Goal: Use online tool/utility: Utilize a website feature to perform a specific function

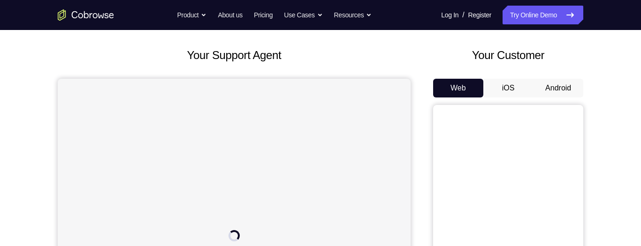
scroll to position [43, 0]
click at [563, 83] on button "Android" at bounding box center [558, 88] width 50 height 19
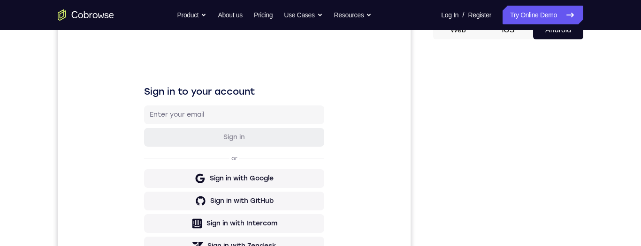
scroll to position [98, 0]
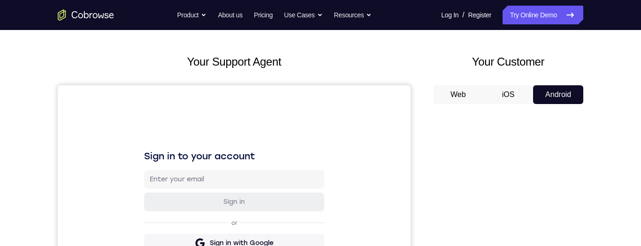
click at [554, 91] on button "Android" at bounding box center [558, 94] width 50 height 19
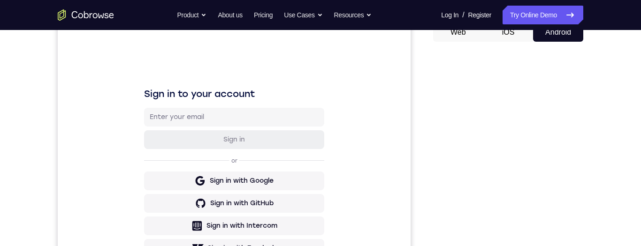
scroll to position [93, 0]
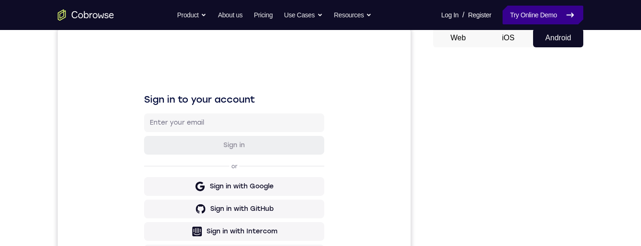
click at [542, 13] on link "Try Online Demo" at bounding box center [542, 15] width 81 height 19
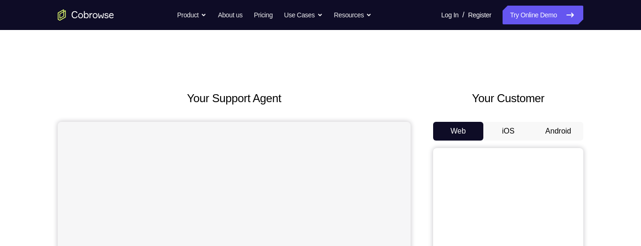
click at [565, 135] on button "Android" at bounding box center [558, 131] width 50 height 19
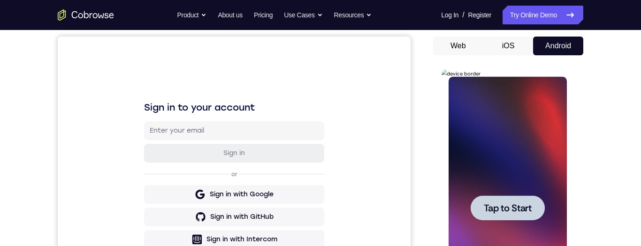
click at [529, 204] on span "Tap to Start" at bounding box center [507, 208] width 48 height 9
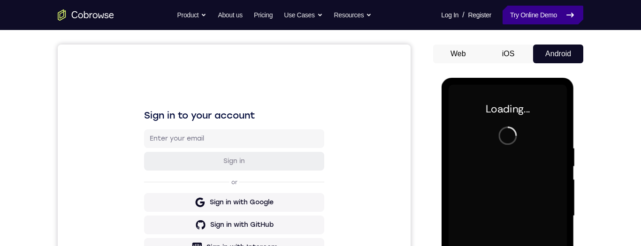
click at [540, 11] on link "Try Online Demo" at bounding box center [542, 15] width 81 height 19
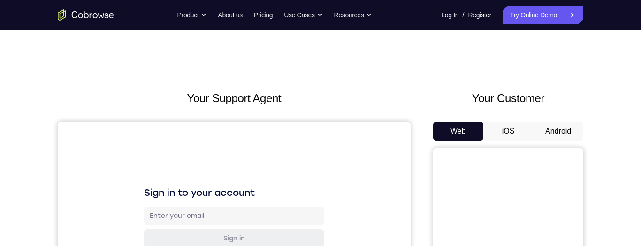
click at [544, 70] on button "Android" at bounding box center [558, 131] width 50 height 19
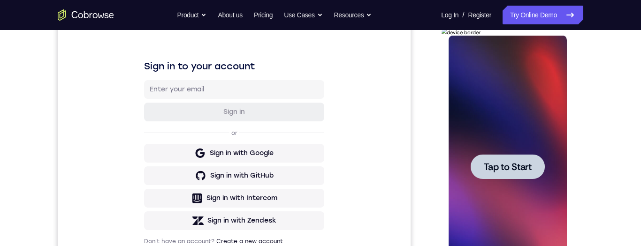
click at [525, 70] on span "Tap to Start" at bounding box center [507, 166] width 48 height 9
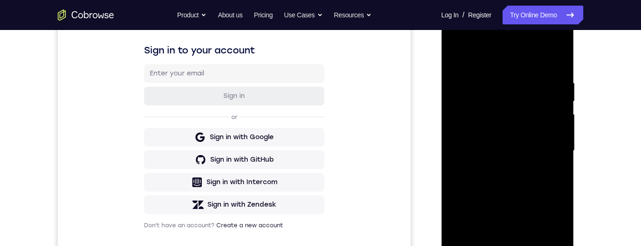
scroll to position [167, 0]
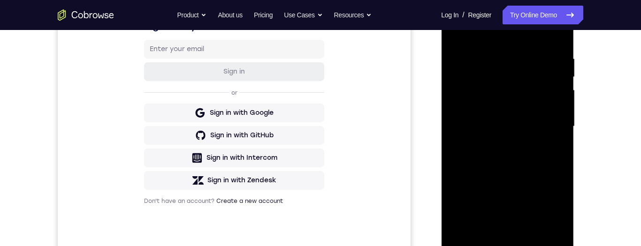
click at [511, 70] on div at bounding box center [507, 126] width 118 height 263
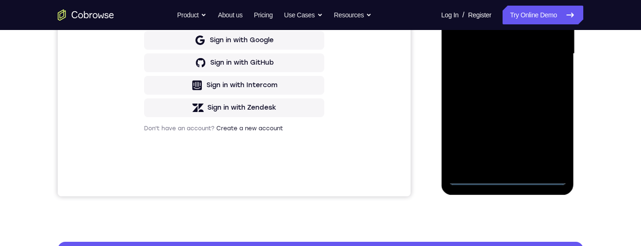
click at [510, 70] on div at bounding box center [507, 54] width 118 height 263
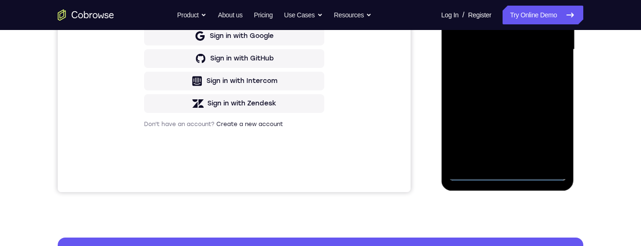
click at [551, 70] on div at bounding box center [507, 49] width 118 height 263
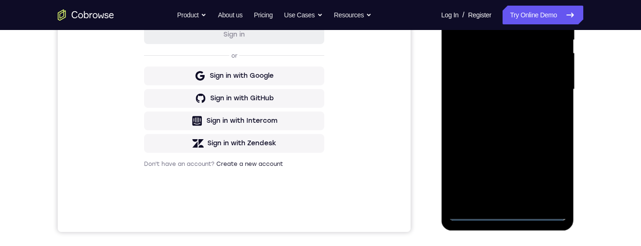
click at [588, 70] on div "Your Support Agent Your Customer Web iOS Android Next Steps We’d be happy to gi…" at bounding box center [320, 135] width 600 height 619
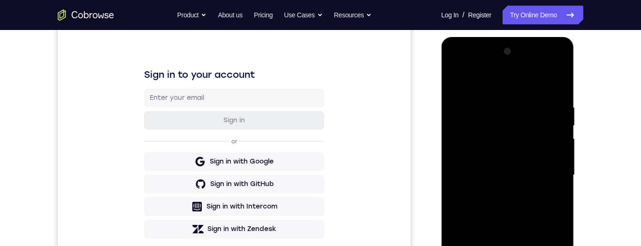
click at [598, 70] on div "Your Support Agent Your Customer Web iOS Android Next Steps We’d be happy to gi…" at bounding box center [320, 221] width 600 height 619
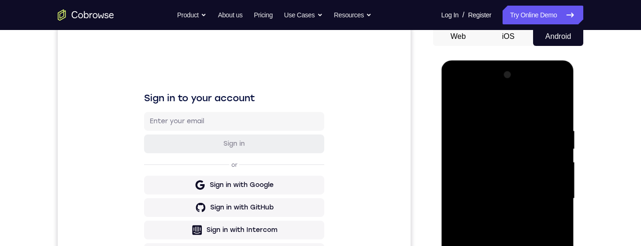
click at [532, 70] on div at bounding box center [507, 199] width 118 height 263
click at [550, 70] on div at bounding box center [507, 199] width 118 height 263
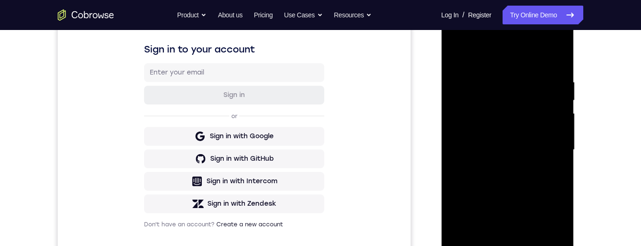
scroll to position [178, 0]
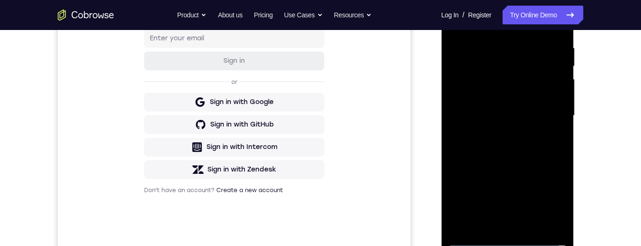
click at [502, 70] on div at bounding box center [507, 116] width 118 height 263
click at [526, 70] on div at bounding box center [507, 115] width 118 height 263
click at [520, 70] on div at bounding box center [507, 115] width 118 height 263
click at [534, 70] on div at bounding box center [507, 115] width 118 height 263
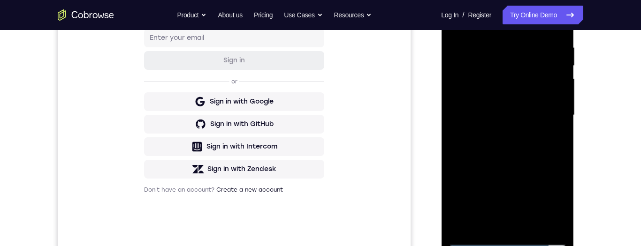
click at [532, 70] on div at bounding box center [507, 115] width 118 height 263
click at [541, 70] on div at bounding box center [507, 115] width 118 height 263
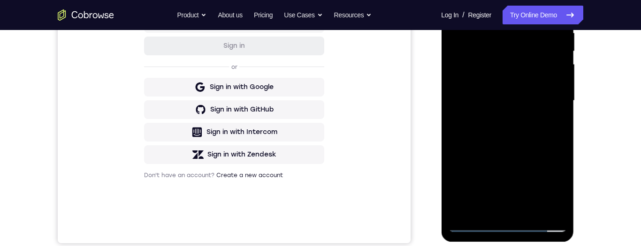
scroll to position [194, 0]
click at [536, 70] on div at bounding box center [507, 100] width 118 height 263
click at [558, 70] on div at bounding box center [507, 100] width 118 height 263
click at [559, 70] on div at bounding box center [507, 100] width 118 height 263
click at [558, 70] on div at bounding box center [507, 100] width 118 height 263
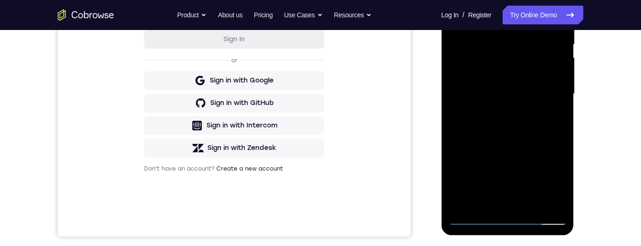
scroll to position [201, 0]
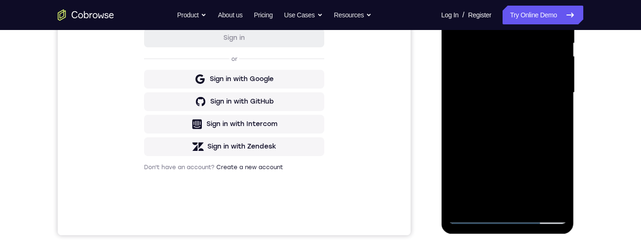
click at [560, 70] on div at bounding box center [507, 93] width 118 height 263
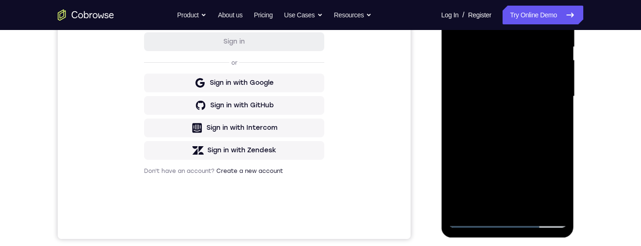
click at [559, 70] on div at bounding box center [507, 96] width 118 height 263
click at [558, 70] on div at bounding box center [507, 96] width 118 height 263
click at [559, 70] on div at bounding box center [507, 96] width 118 height 263
click at [558, 70] on div at bounding box center [507, 96] width 118 height 263
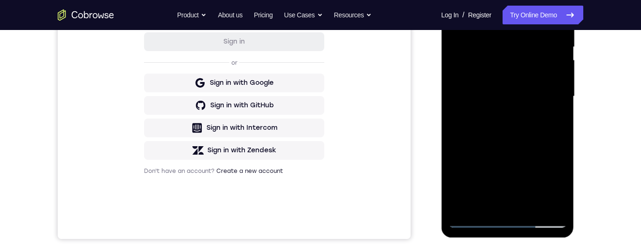
click at [559, 70] on div at bounding box center [507, 96] width 118 height 263
click at [558, 70] on div at bounding box center [507, 96] width 118 height 263
click at [559, 70] on div at bounding box center [507, 96] width 118 height 263
click at [560, 70] on div at bounding box center [507, 96] width 118 height 263
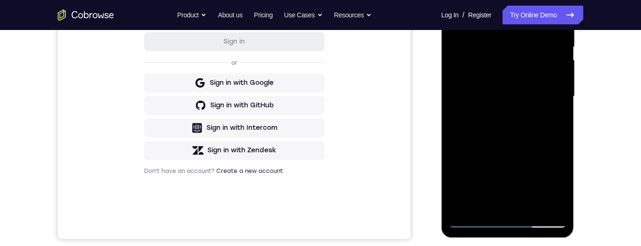
click at [560, 70] on div at bounding box center [507, 96] width 118 height 263
click at [559, 70] on div at bounding box center [507, 96] width 118 height 263
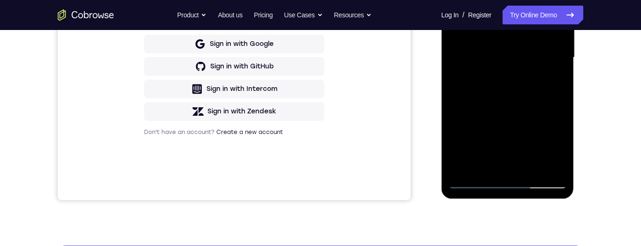
scroll to position [237, 0]
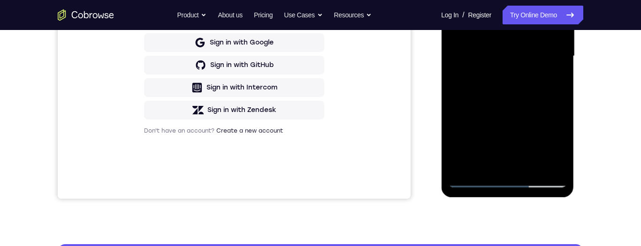
click at [531, 70] on div at bounding box center [507, 56] width 118 height 263
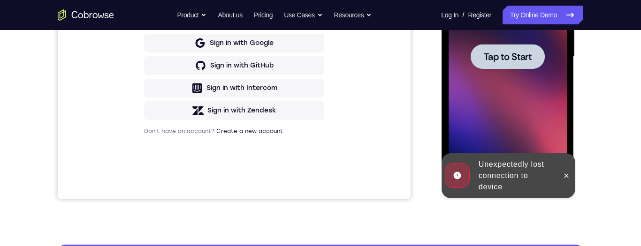
scroll to position [215, 0]
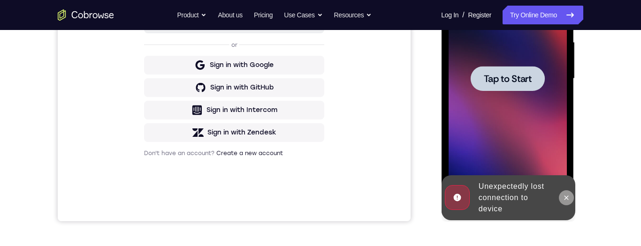
click at [566, 70] on icon at bounding box center [566, 198] width 8 height 8
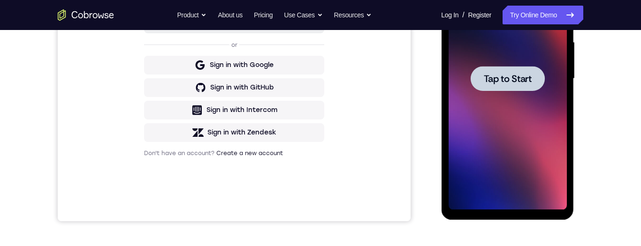
click at [519, 70] on span "Tap to Start" at bounding box center [507, 78] width 48 height 9
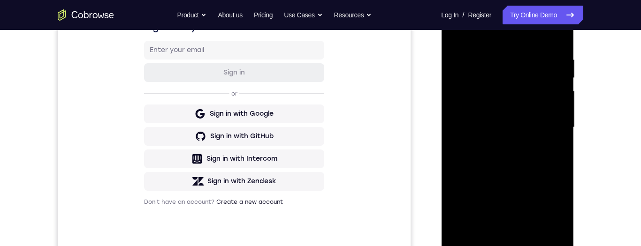
scroll to position [222, 0]
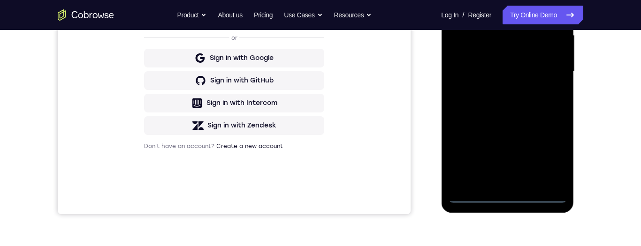
click at [508, 70] on div at bounding box center [507, 71] width 118 height 263
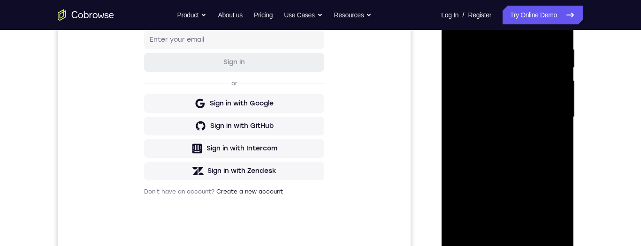
scroll to position [191, 0]
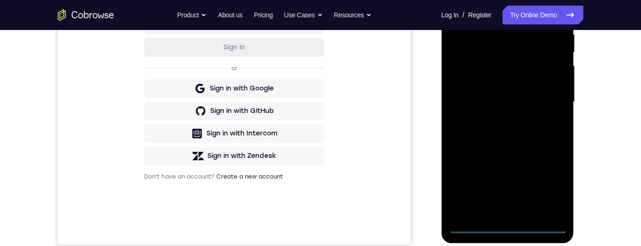
click at [550, 70] on div at bounding box center [507, 102] width 118 height 263
click at [552, 70] on div at bounding box center [507, 102] width 118 height 263
click at [548, 70] on div at bounding box center [507, 102] width 118 height 263
click at [551, 70] on div at bounding box center [507, 102] width 118 height 263
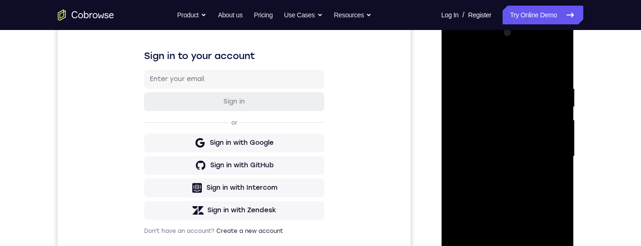
click at [512, 64] on div at bounding box center [507, 156] width 118 height 263
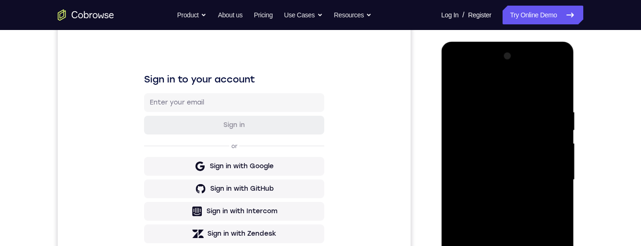
scroll to position [135, 0]
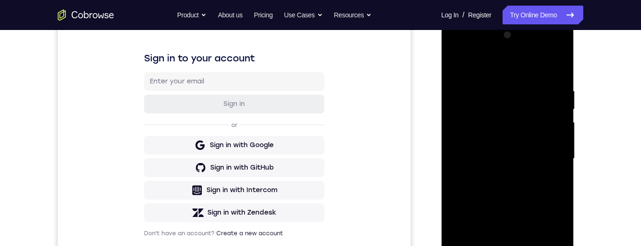
click at [550, 70] on div at bounding box center [507, 159] width 118 height 263
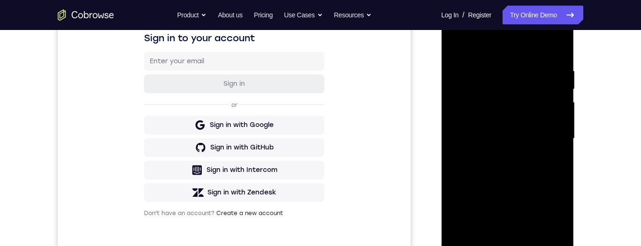
scroll to position [194, 0]
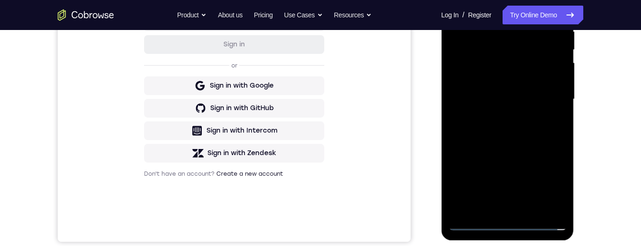
click at [502, 70] on div at bounding box center [507, 99] width 118 height 263
click at [522, 70] on div at bounding box center [507, 99] width 118 height 263
click at [527, 70] on div at bounding box center [507, 99] width 118 height 263
click at [535, 70] on div at bounding box center [507, 99] width 118 height 263
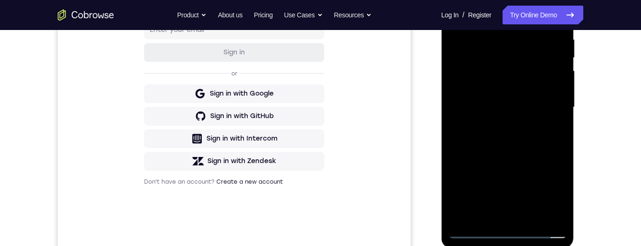
scroll to position [196, 0]
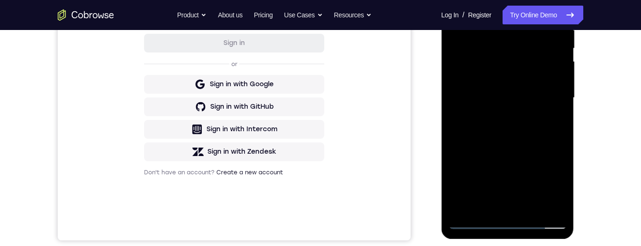
click at [537, 70] on div at bounding box center [507, 98] width 118 height 263
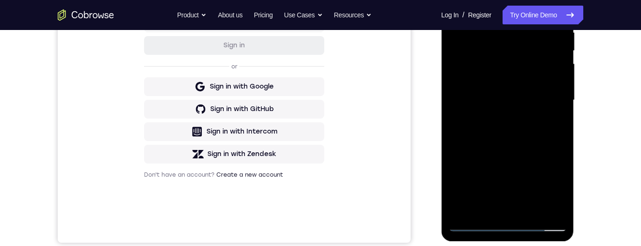
scroll to position [185, 0]
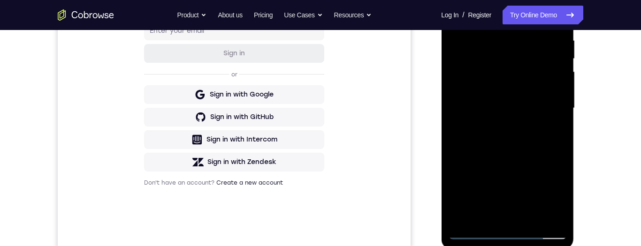
click at [488, 42] on div at bounding box center [507, 108] width 118 height 263
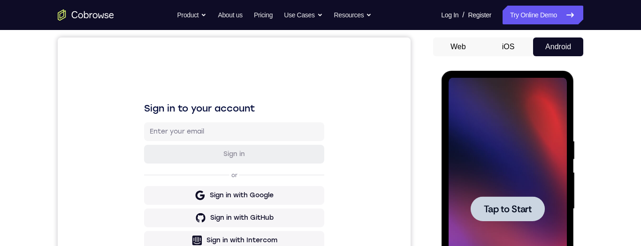
scroll to position [85, 0]
click at [514, 70] on span "Tap to Start" at bounding box center [507, 208] width 48 height 9
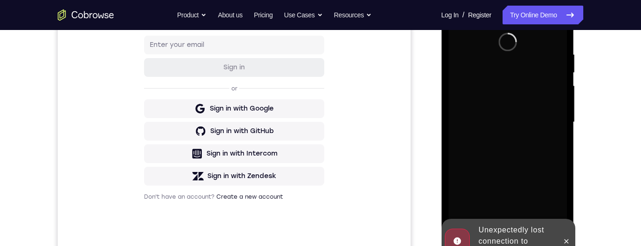
scroll to position [201, 0]
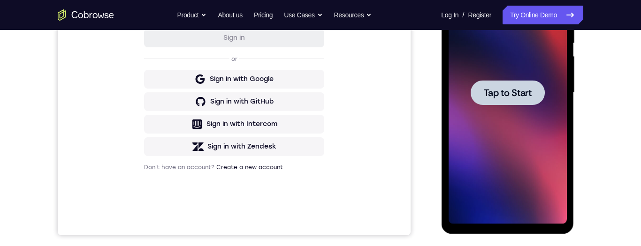
click at [513, 70] on div at bounding box center [507, 92] width 74 height 25
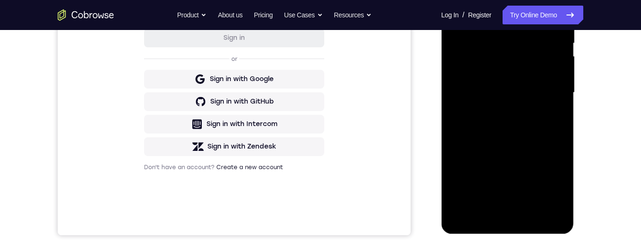
scroll to position [201, 0]
click at [498, 70] on div at bounding box center [507, 92] width 118 height 263
click at [493, 70] on div at bounding box center [507, 92] width 118 height 263
click at [542, 70] on div at bounding box center [507, 92] width 118 height 263
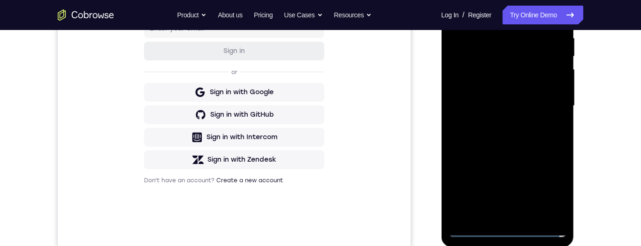
click at [562, 70] on div at bounding box center [507, 106] width 118 height 263
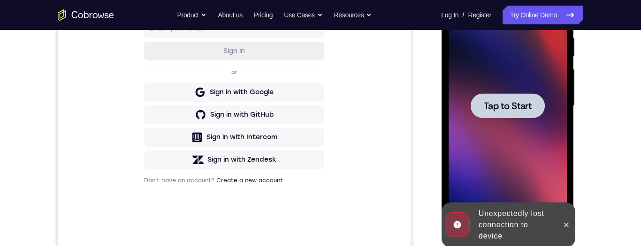
click at [551, 70] on div "Unexpectedly lost connection to device" at bounding box center [515, 224] width 82 height 41
click at [549, 16] on link "Try Online Demo" at bounding box center [542, 15] width 81 height 19
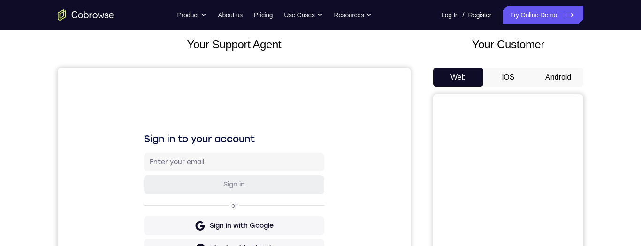
click at [556, 77] on button "Android" at bounding box center [558, 77] width 50 height 19
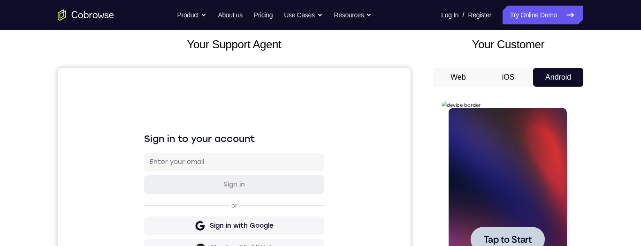
scroll to position [89, 0]
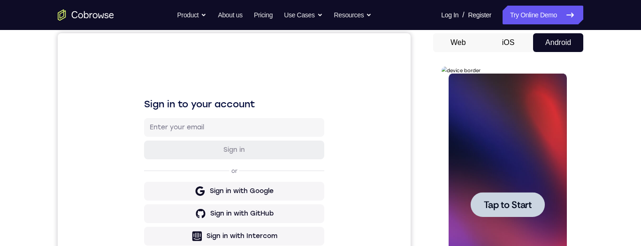
click at [532, 202] on div at bounding box center [507, 204] width 74 height 25
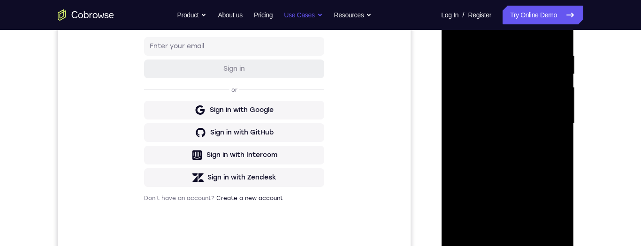
scroll to position [237, 0]
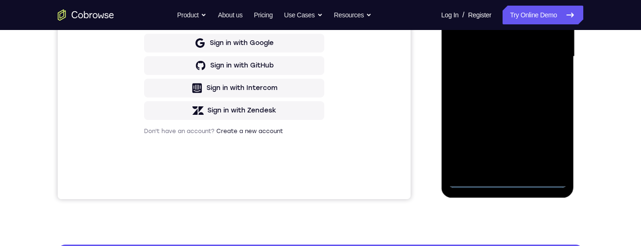
click at [512, 181] on div at bounding box center [507, 56] width 118 height 263
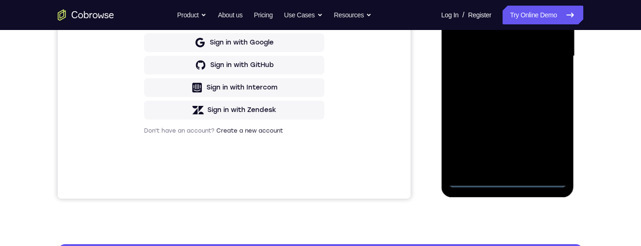
scroll to position [212, 0]
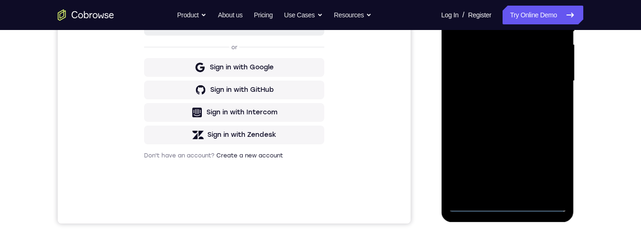
click at [509, 204] on div at bounding box center [507, 81] width 118 height 263
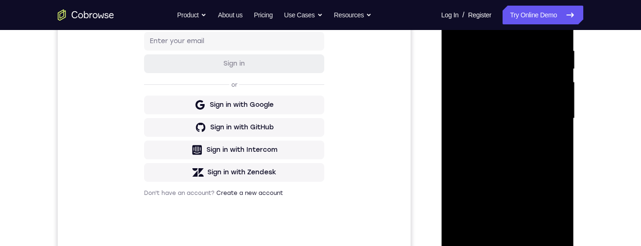
click at [555, 211] on div at bounding box center [507, 118] width 118 height 263
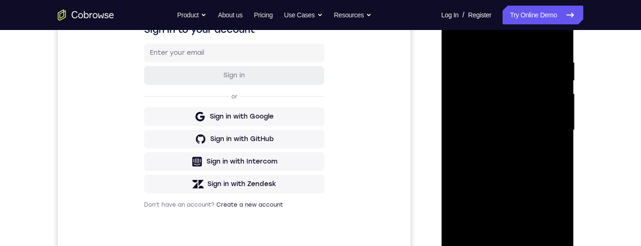
scroll to position [124, 0]
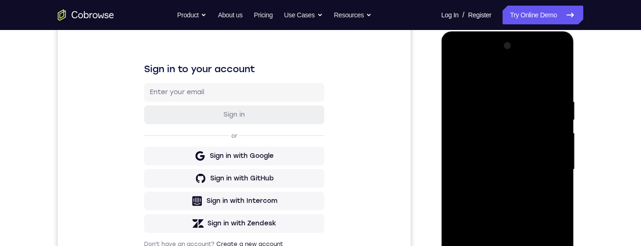
click at [535, 68] on div at bounding box center [507, 169] width 118 height 263
click at [505, 70] on div at bounding box center [507, 169] width 118 height 263
click at [550, 167] on div at bounding box center [507, 169] width 118 height 263
click at [552, 171] on div at bounding box center [507, 169] width 118 height 263
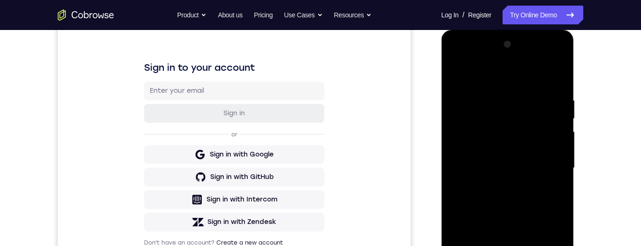
click at [549, 162] on div at bounding box center [507, 168] width 118 height 263
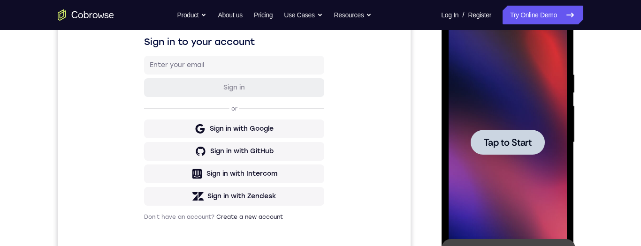
scroll to position [197, 0]
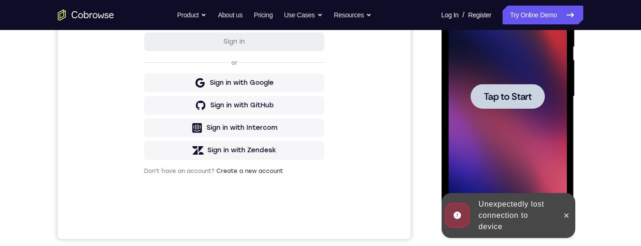
click at [548, 5] on nav "Go back Powerful, Flexible and Trustworthy. Avoid all extra friction for both A…" at bounding box center [320, 15] width 641 height 30
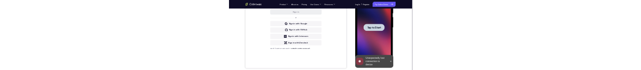
scroll to position [0, 0]
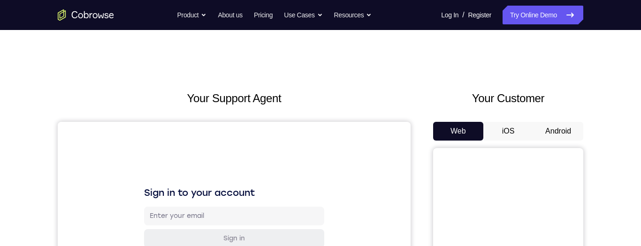
click at [564, 136] on button "Android" at bounding box center [558, 131] width 50 height 19
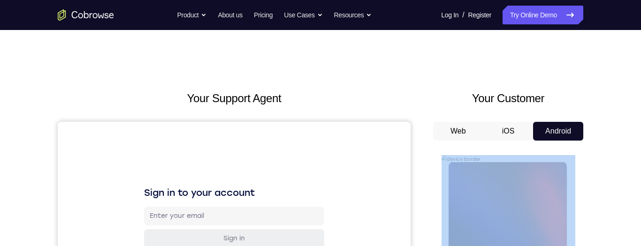
drag, startPoint x: 606, startPoint y: 136, endPoint x: 609, endPoint y: 164, distance: 28.7
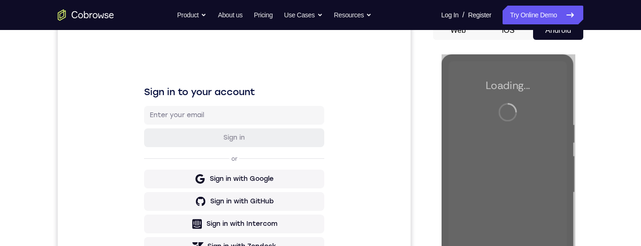
scroll to position [132, 0]
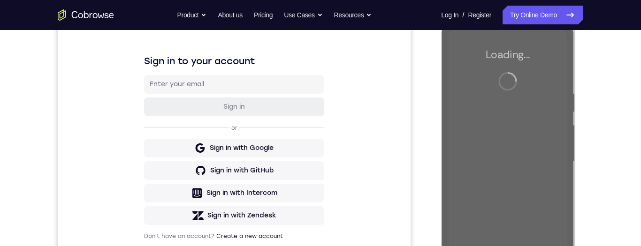
click at [551, 168] on div at bounding box center [507, 161] width 118 height 263
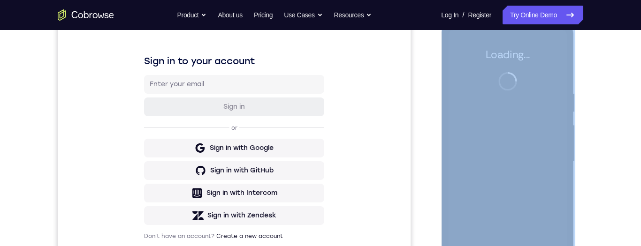
click at [602, 193] on div "Your Support Agent Your Customer Web iOS Android Next Steps We’d be happy to gi…" at bounding box center [320, 207] width 600 height 619
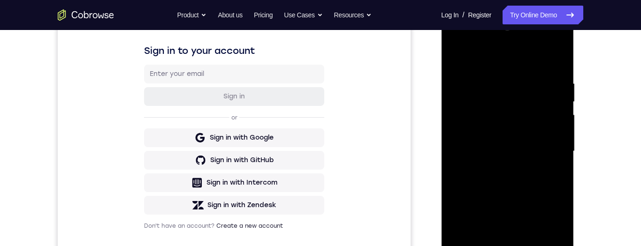
scroll to position [221, 0]
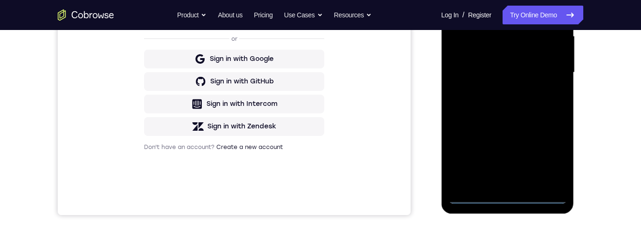
click at [510, 201] on div at bounding box center [507, 72] width 118 height 263
click at [548, 156] on div at bounding box center [507, 72] width 118 height 263
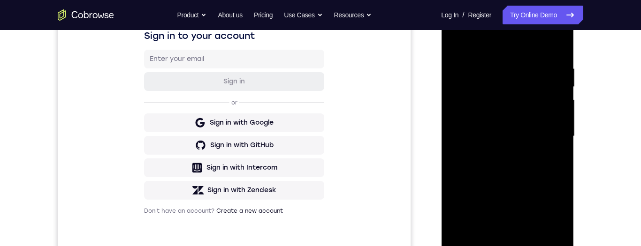
scroll to position [146, 0]
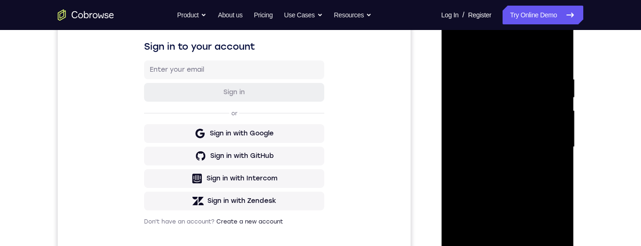
click at [515, 54] on div at bounding box center [507, 147] width 118 height 263
click at [548, 145] on div at bounding box center [507, 147] width 118 height 263
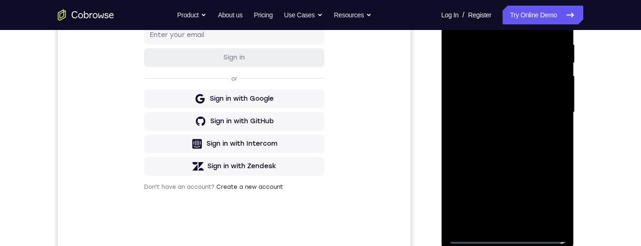
click at [499, 226] on div at bounding box center [507, 112] width 118 height 263
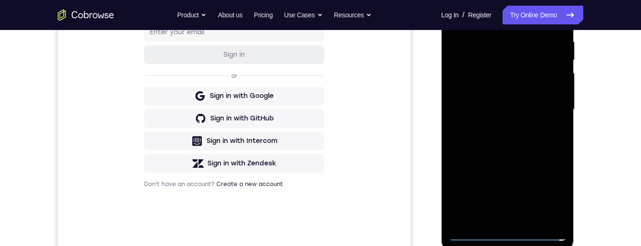
click at [534, 126] on div at bounding box center [507, 109] width 118 height 263
click at [487, 63] on div at bounding box center [507, 109] width 118 height 263
click at [522, 106] on div at bounding box center [507, 109] width 118 height 263
click at [470, 139] on div at bounding box center [507, 109] width 118 height 263
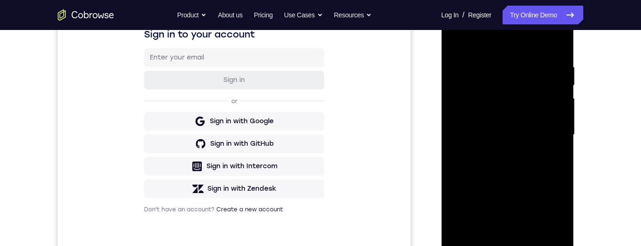
click at [544, 176] on div at bounding box center [507, 135] width 118 height 263
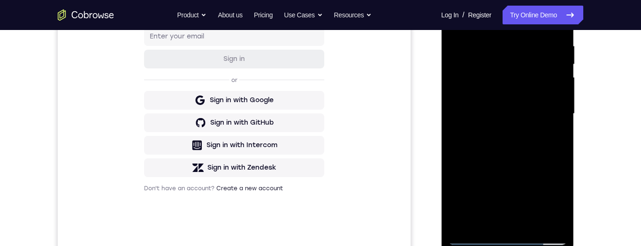
click at [535, 220] on div at bounding box center [507, 114] width 118 height 263
click at [534, 159] on div at bounding box center [507, 114] width 118 height 263
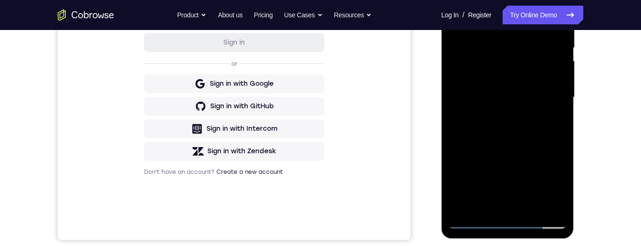
scroll to position [207, 0]
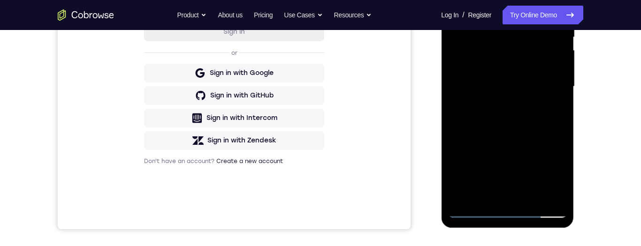
click at [539, 151] on div at bounding box center [507, 86] width 118 height 263
click at [508, 196] on div at bounding box center [507, 86] width 118 height 263
click at [556, 109] on div at bounding box center [507, 86] width 118 height 263
click at [553, 111] on div at bounding box center [507, 86] width 118 height 263
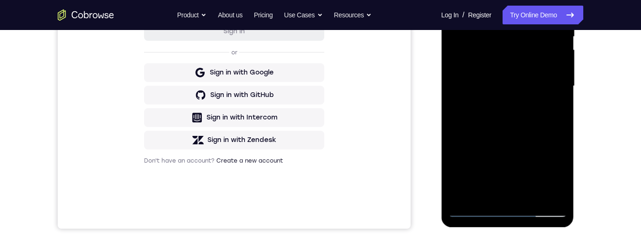
click at [471, 213] on div at bounding box center [507, 86] width 118 height 263
click at [476, 208] on div at bounding box center [507, 86] width 118 height 263
click at [527, 112] on div at bounding box center [507, 86] width 118 height 263
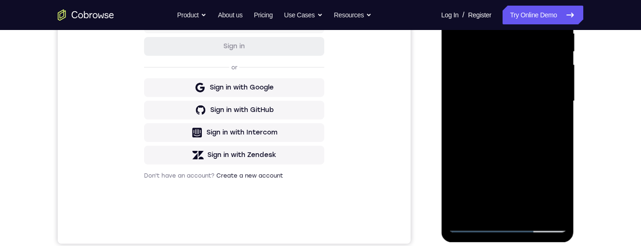
scroll to position [197, 0]
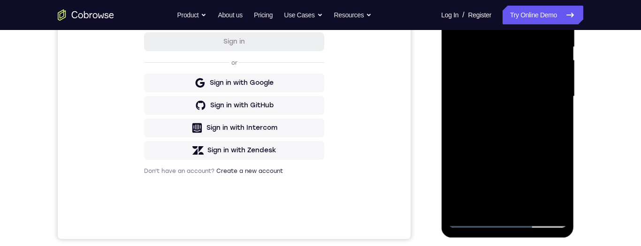
click at [502, 85] on div at bounding box center [507, 96] width 118 height 263
click at [499, 46] on div at bounding box center [507, 96] width 118 height 263
click at [489, 58] on div at bounding box center [507, 96] width 118 height 263
click at [484, 43] on div at bounding box center [507, 96] width 118 height 263
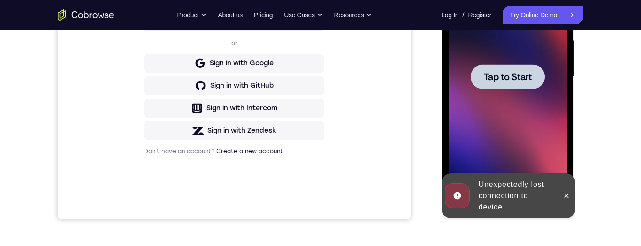
scroll to position [243, 0]
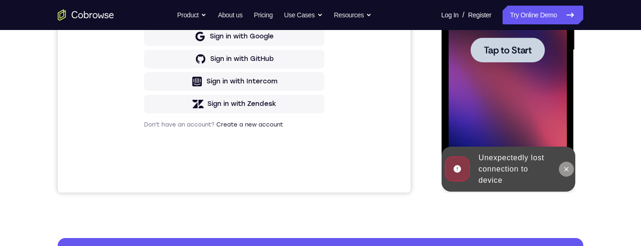
click at [568, 173] on icon at bounding box center [566, 170] width 8 height 8
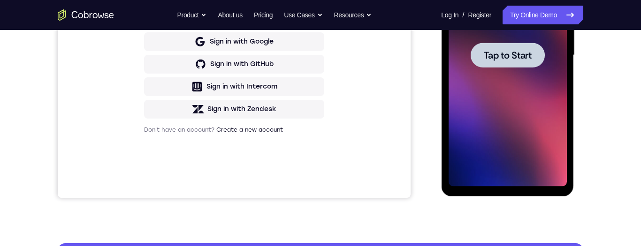
click at [529, 56] on span "Tap to Start" at bounding box center [507, 55] width 48 height 9
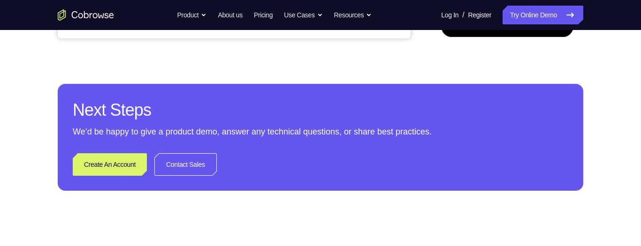
scroll to position [264, 0]
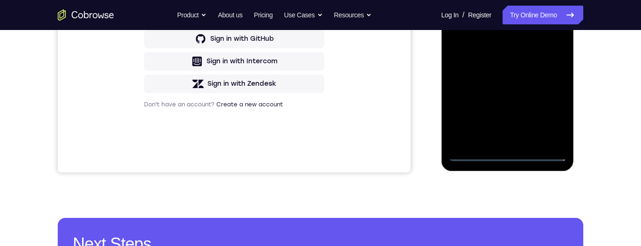
click at [509, 156] on div at bounding box center [507, 30] width 118 height 263
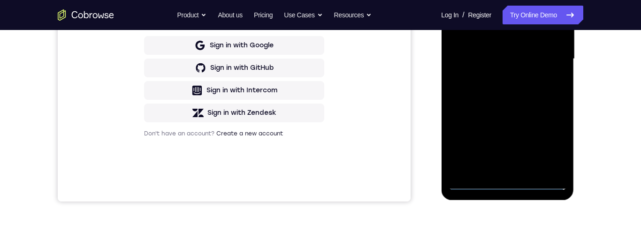
scroll to position [216, 0]
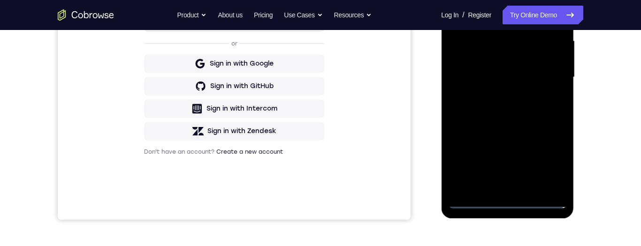
click at [550, 162] on div at bounding box center [507, 77] width 118 height 263
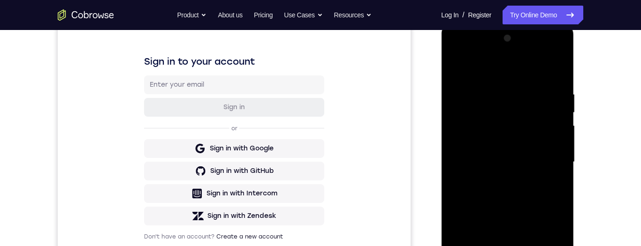
scroll to position [129, 0]
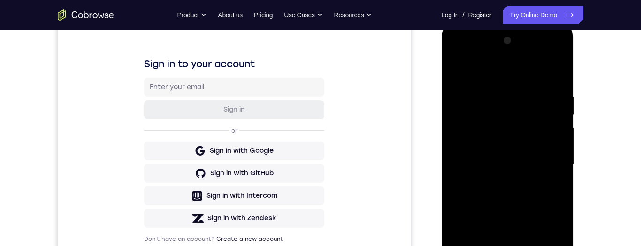
click at [506, 77] on div at bounding box center [507, 164] width 118 height 263
click at [546, 159] on div at bounding box center [507, 164] width 118 height 263
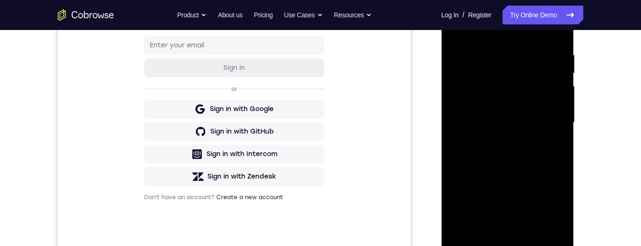
scroll to position [170, 0]
click at [496, 136] on div at bounding box center [507, 123] width 118 height 263
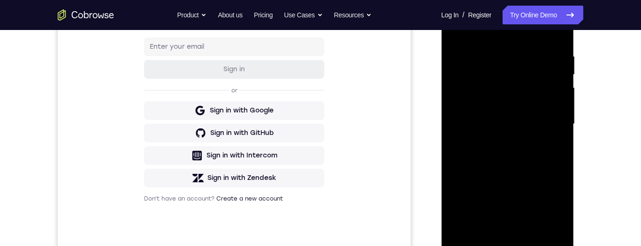
click at [522, 112] on div at bounding box center [507, 124] width 118 height 263
click at [517, 105] on div at bounding box center [507, 124] width 118 height 263
click at [539, 122] on div at bounding box center [507, 124] width 118 height 263
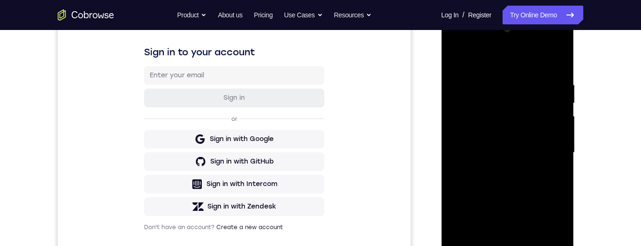
click at [549, 181] on div at bounding box center [507, 153] width 118 height 263
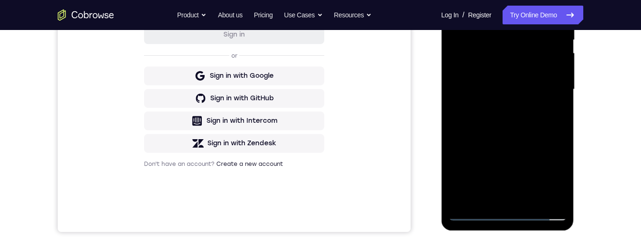
scroll to position [197, 0]
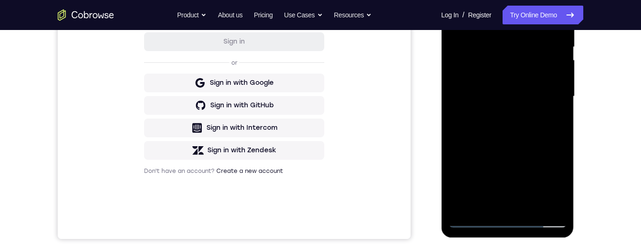
click at [527, 150] on div at bounding box center [507, 96] width 118 height 263
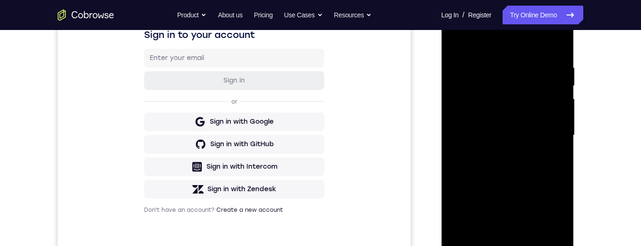
scroll to position [204, 0]
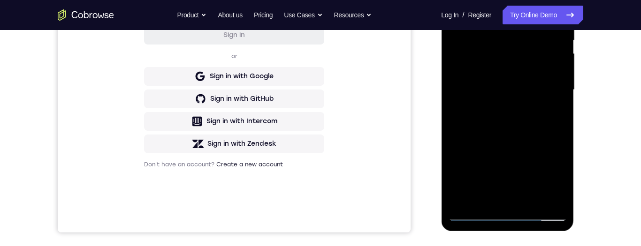
click at [511, 212] on div at bounding box center [507, 90] width 118 height 263
click at [478, 220] on div at bounding box center [507, 90] width 118 height 263
click at [476, 213] on div at bounding box center [507, 90] width 118 height 263
click at [468, 218] on div at bounding box center [507, 90] width 118 height 263
click at [466, 214] on div at bounding box center [507, 90] width 118 height 263
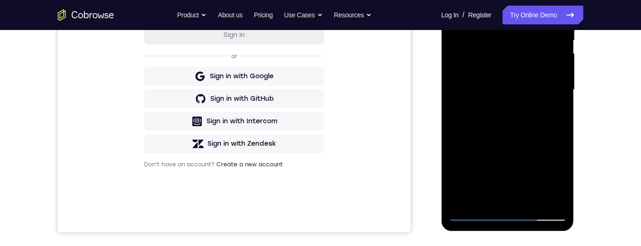
scroll to position [191, 0]
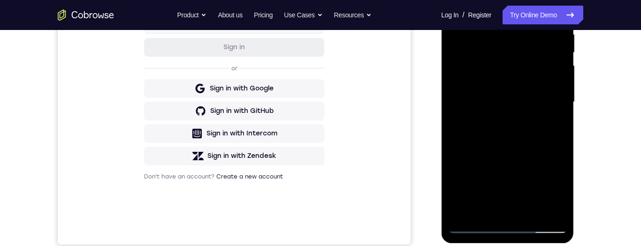
click at [502, 123] on div at bounding box center [507, 102] width 118 height 263
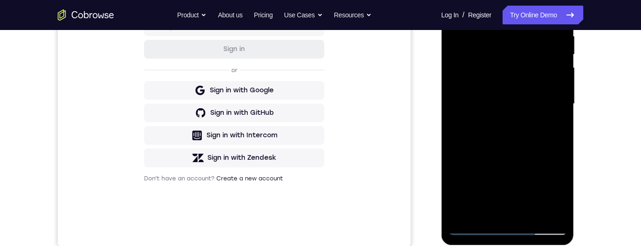
click at [523, 92] on div at bounding box center [507, 104] width 118 height 263
click at [529, 77] on div at bounding box center [507, 104] width 118 height 263
click at [534, 102] on div at bounding box center [507, 104] width 118 height 263
click at [531, 132] on div at bounding box center [507, 104] width 118 height 263
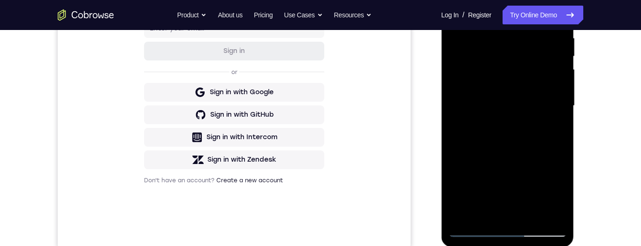
click at [526, 134] on div at bounding box center [507, 106] width 118 height 263
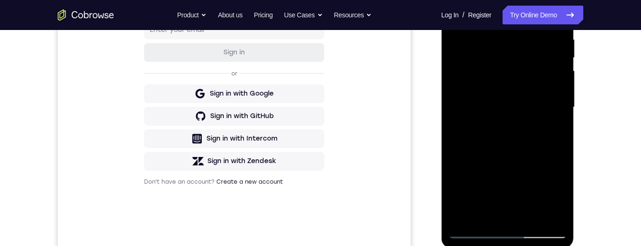
scroll to position [214, 0]
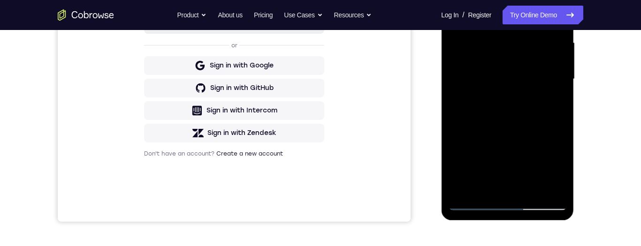
click at [531, 189] on div at bounding box center [507, 79] width 118 height 263
click at [531, 121] on div at bounding box center [507, 79] width 118 height 263
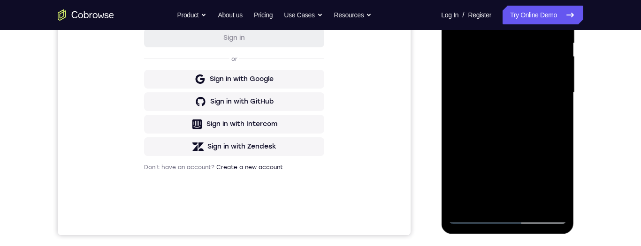
click at [532, 200] on div at bounding box center [507, 93] width 118 height 263
click at [590, 147] on div "Your Support Agent Your Customer Web iOS Android Next Steps We’d be happy to gi…" at bounding box center [320, 138] width 600 height 619
click at [559, 111] on div at bounding box center [507, 93] width 118 height 263
click at [529, 199] on div at bounding box center [507, 93] width 118 height 263
click at [532, 196] on div at bounding box center [507, 93] width 118 height 263
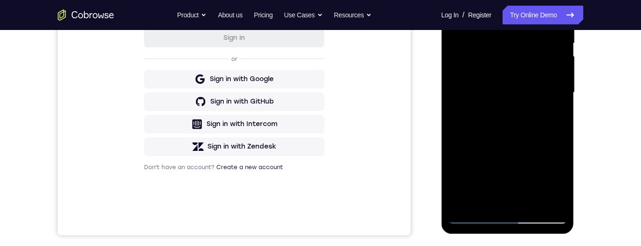
click at [532, 146] on div at bounding box center [507, 93] width 118 height 263
click at [523, 121] on div at bounding box center [507, 93] width 118 height 263
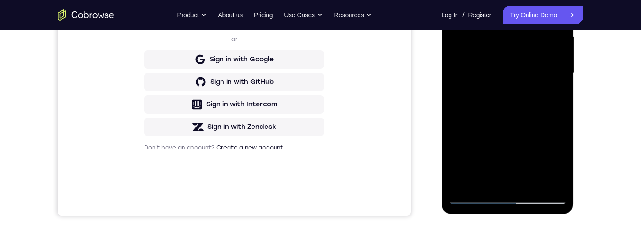
scroll to position [197, 0]
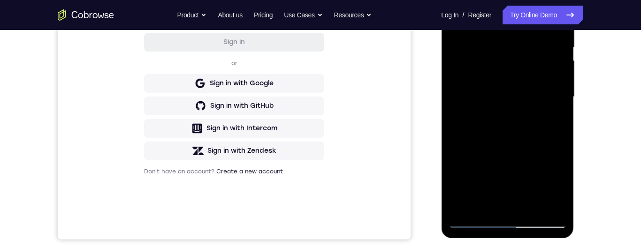
click at [497, 52] on div at bounding box center [507, 97] width 118 height 263
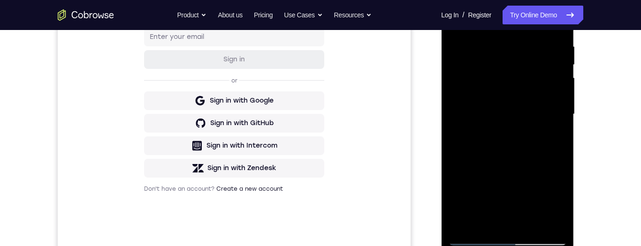
scroll to position [189, 0]
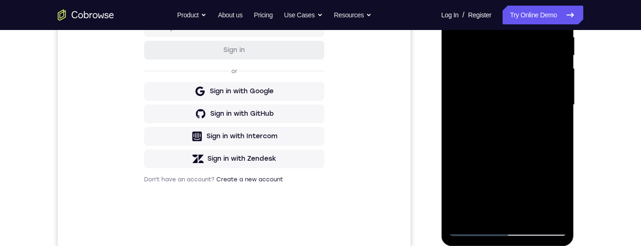
click at [473, 136] on div at bounding box center [507, 105] width 118 height 263
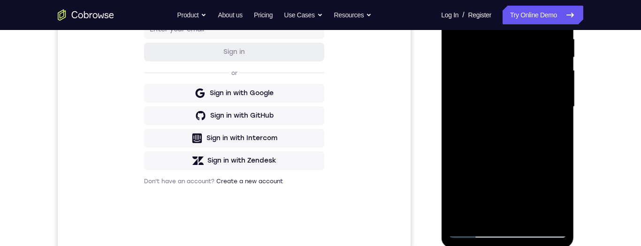
scroll to position [150, 0]
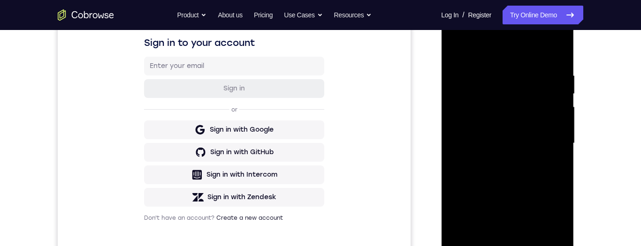
click at [609, 130] on div "Your Support Agent Your Customer Web iOS Android Next Steps We’d be happy to gi…" at bounding box center [320, 189] width 600 height 619
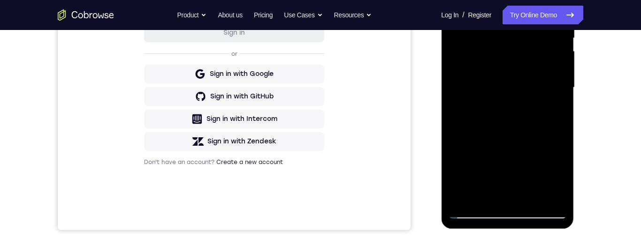
scroll to position [206, 0]
click at [537, 190] on div at bounding box center [507, 87] width 118 height 263
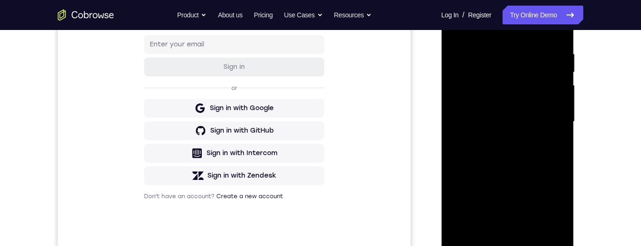
click at [522, 146] on div at bounding box center [507, 122] width 118 height 263
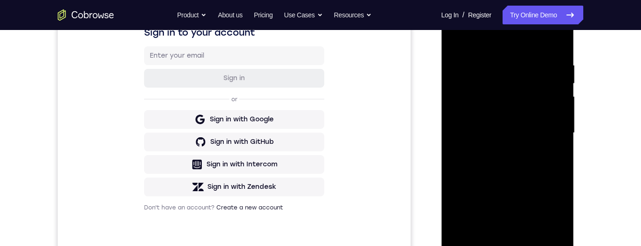
click at [503, 136] on div at bounding box center [507, 133] width 118 height 263
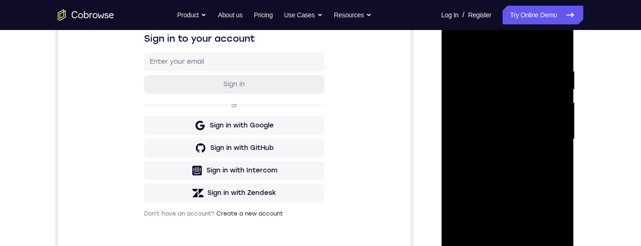
click at [535, 133] on div at bounding box center [507, 139] width 118 height 263
click at [532, 131] on div at bounding box center [507, 139] width 118 height 263
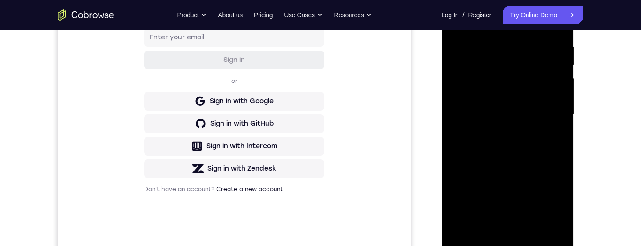
click at [531, 106] on div at bounding box center [507, 115] width 118 height 263
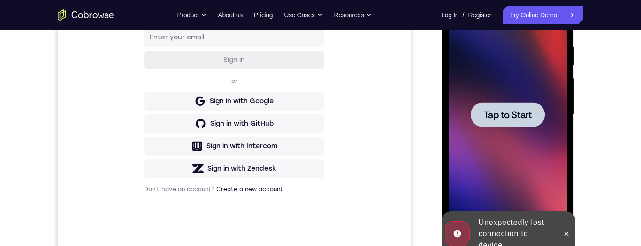
scroll to position [245, 0]
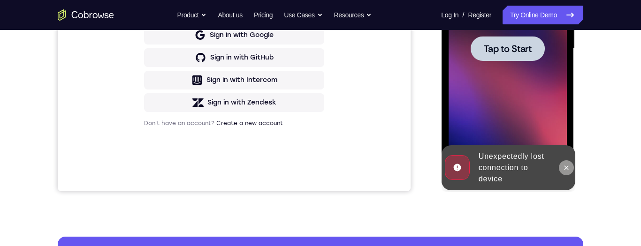
click at [566, 171] on icon at bounding box center [566, 168] width 8 height 8
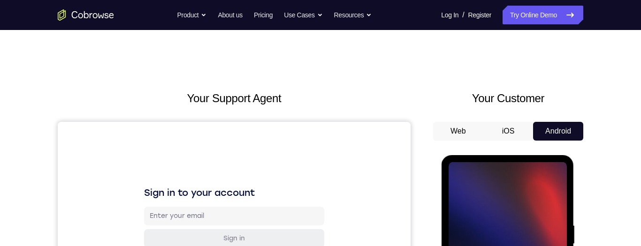
scroll to position [148, 0]
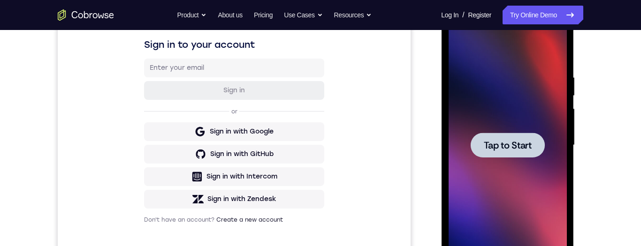
click at [498, 144] on span "Tap to Start" at bounding box center [507, 145] width 48 height 9
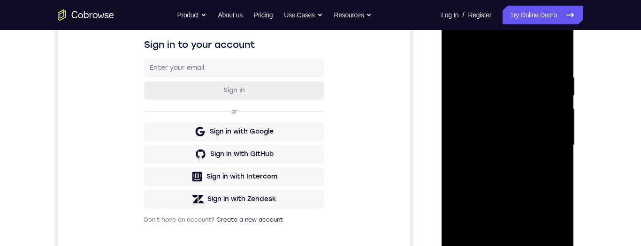
scroll to position [231, 0]
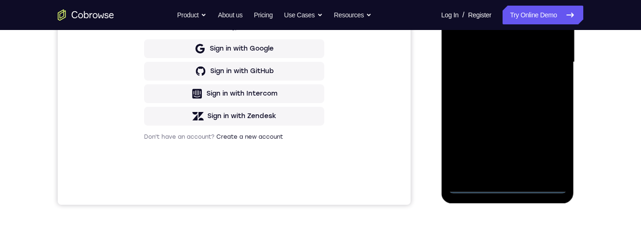
click at [510, 191] on div at bounding box center [507, 62] width 118 height 263
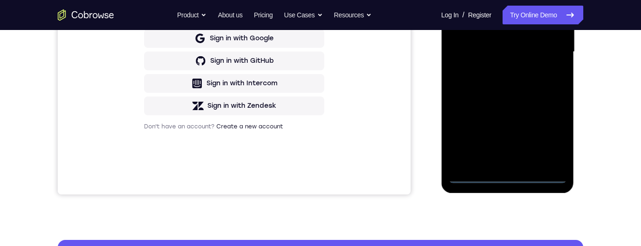
click at [551, 137] on div at bounding box center [507, 52] width 118 height 263
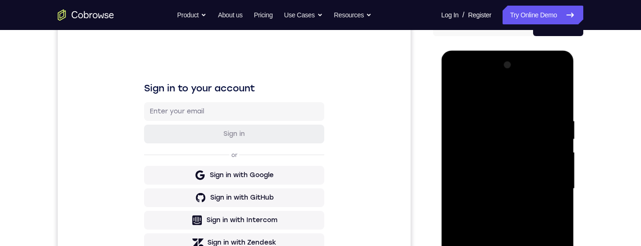
scroll to position [352, 0]
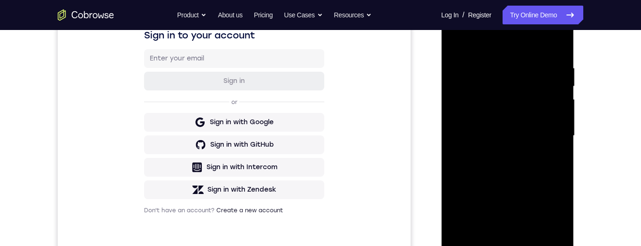
click at [544, 139] on div at bounding box center [507, 136] width 118 height 263
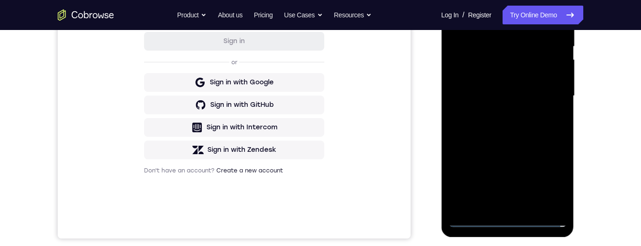
scroll to position [301, 0]
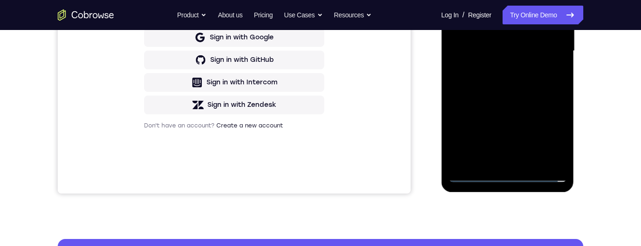
scroll to position [158, 0]
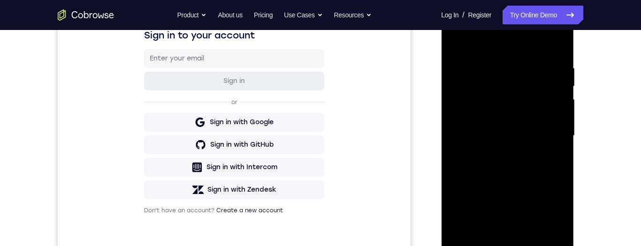
click at [500, 119] on div at bounding box center [507, 136] width 118 height 263
click at [524, 107] on div at bounding box center [507, 136] width 118 height 263
click at [516, 135] on div at bounding box center [507, 136] width 118 height 263
click at [526, 163] on div at bounding box center [507, 136] width 118 height 263
click at [531, 159] on div at bounding box center [507, 136] width 118 height 263
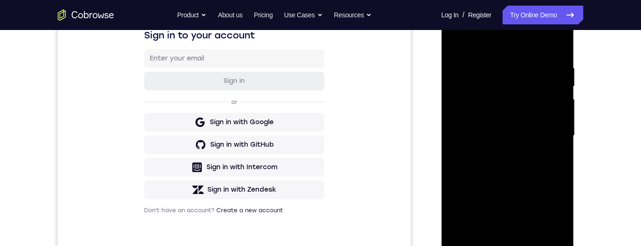
click at [538, 165] on div at bounding box center [507, 136] width 118 height 263
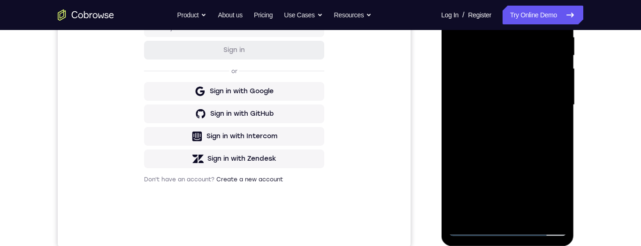
scroll to position [204, 0]
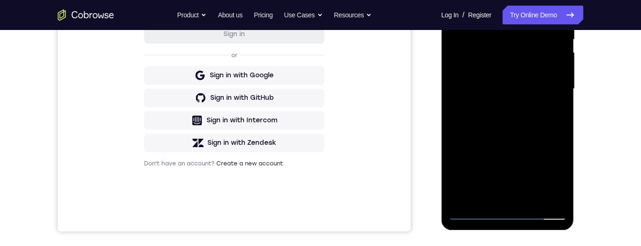
click at [529, 202] on div at bounding box center [507, 89] width 118 height 263
click at [538, 132] on div at bounding box center [507, 89] width 118 height 263
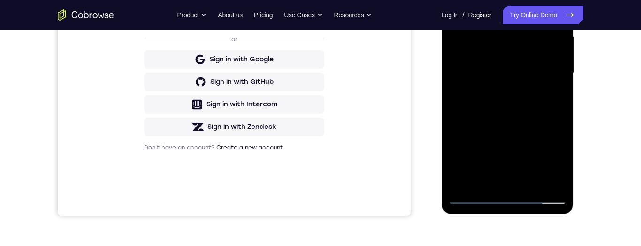
click at [525, 115] on div at bounding box center [507, 73] width 118 height 263
click at [534, 185] on div at bounding box center [507, 73] width 118 height 263
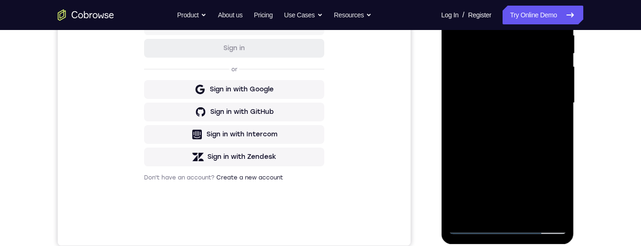
scroll to position [167, 0]
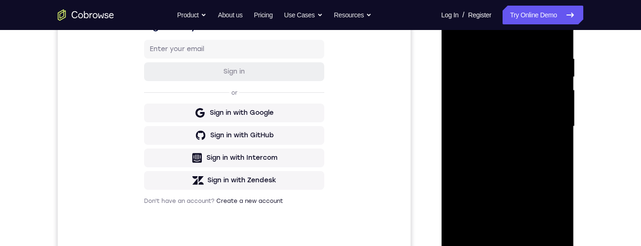
click at [531, 171] on div at bounding box center [507, 126] width 118 height 263
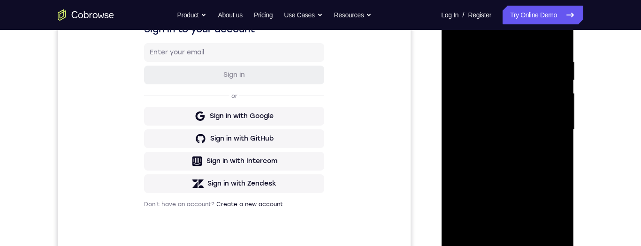
click at [510, 155] on div at bounding box center [507, 130] width 118 height 263
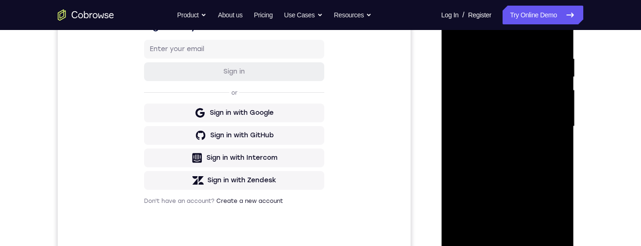
click at [501, 138] on div at bounding box center [507, 126] width 118 height 263
click at [532, 122] on div at bounding box center [507, 126] width 118 height 263
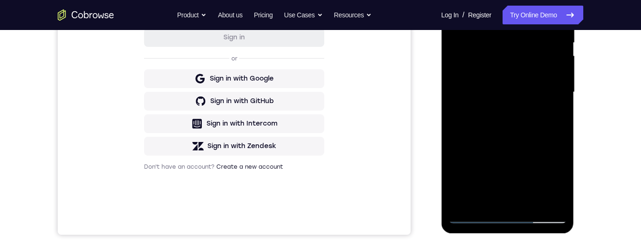
click at [483, 199] on div at bounding box center [507, 92] width 118 height 263
click at [532, 146] on div at bounding box center [507, 92] width 118 height 263
click at [553, 110] on div at bounding box center [507, 92] width 118 height 263
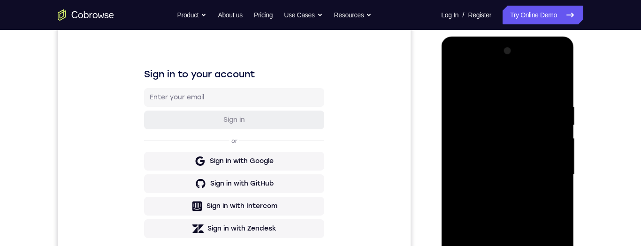
scroll to position [121, 0]
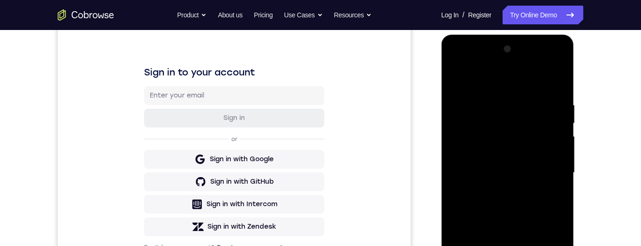
click at [497, 133] on div at bounding box center [507, 173] width 118 height 263
click at [498, 148] on div at bounding box center [507, 173] width 118 height 263
click at [496, 156] on div at bounding box center [507, 173] width 118 height 263
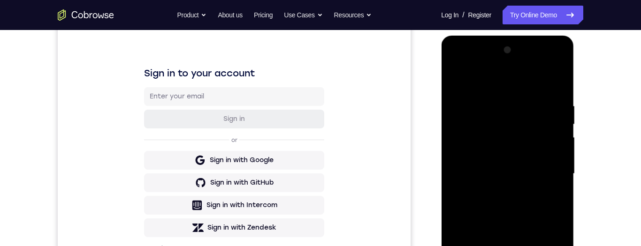
click at [470, 199] on div at bounding box center [507, 174] width 118 height 263
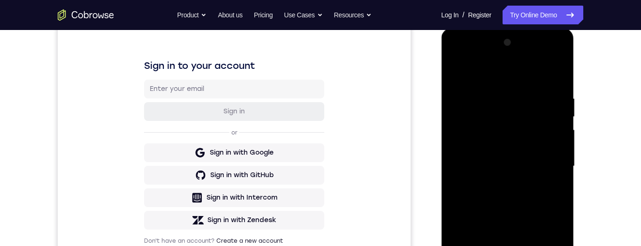
scroll to position [209, 0]
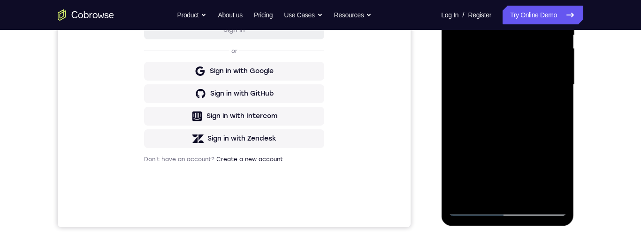
click at [534, 197] on div at bounding box center [507, 85] width 118 height 263
click at [516, 70] on div at bounding box center [507, 85] width 118 height 263
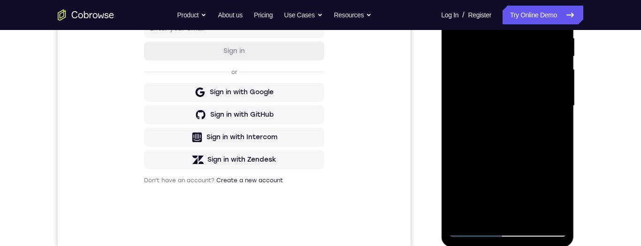
click at [514, 61] on div at bounding box center [507, 106] width 118 height 263
click at [536, 58] on div at bounding box center [507, 106] width 118 height 263
click at [553, 129] on div at bounding box center [507, 106] width 118 height 263
click at [561, 197] on div at bounding box center [507, 106] width 118 height 263
click at [557, 197] on div at bounding box center [507, 106] width 118 height 263
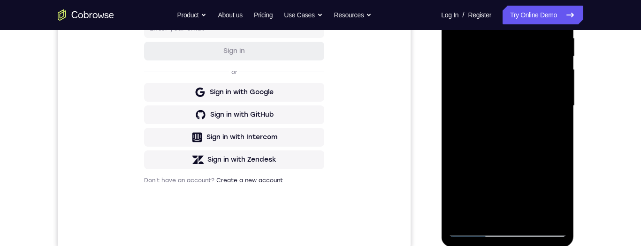
click at [550, 129] on div at bounding box center [507, 106] width 118 height 263
click at [474, 231] on div at bounding box center [507, 106] width 118 height 263
click at [480, 228] on div at bounding box center [507, 106] width 118 height 263
click at [472, 228] on div at bounding box center [507, 106] width 118 height 263
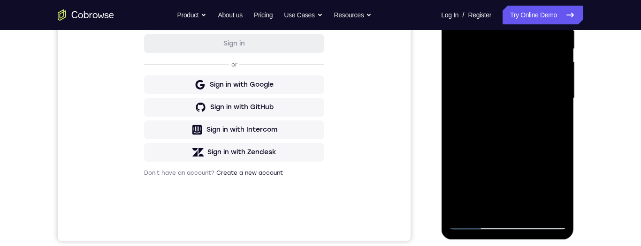
click at [532, 211] on div at bounding box center [507, 98] width 118 height 263
click at [532, 138] on div at bounding box center [507, 98] width 118 height 263
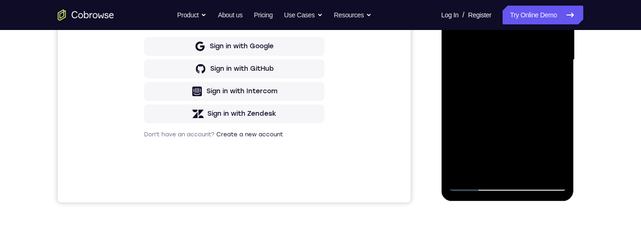
scroll to position [268, 0]
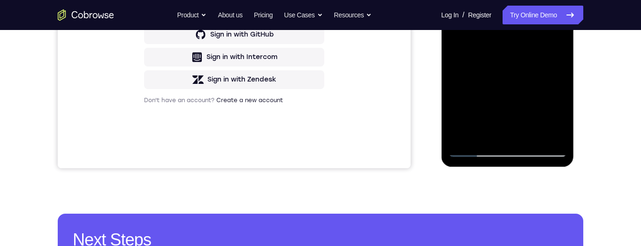
click at [495, 127] on div at bounding box center [507, 25] width 118 height 263
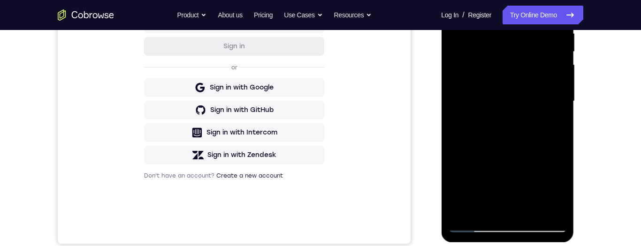
scroll to position [217, 0]
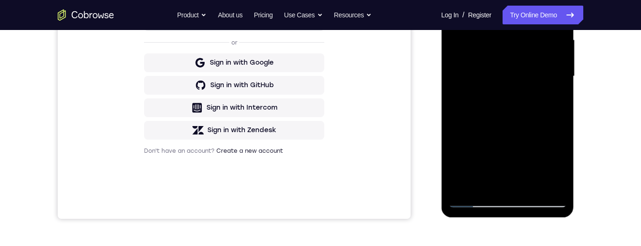
click at [552, 98] on div at bounding box center [507, 76] width 118 height 263
click at [472, 203] on div at bounding box center [507, 76] width 118 height 263
click at [479, 201] on div at bounding box center [507, 76] width 118 height 263
click at [542, 121] on div at bounding box center [507, 76] width 118 height 263
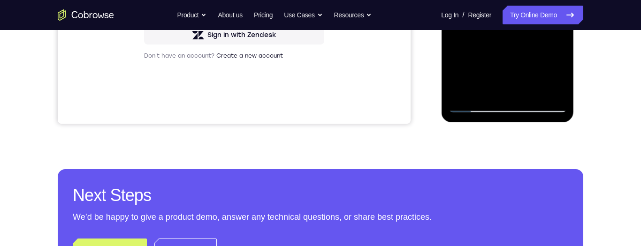
scroll to position [324, 0]
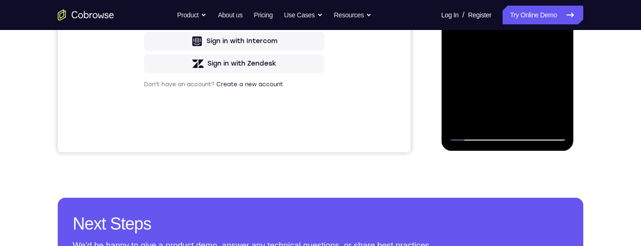
scroll to position [255, 0]
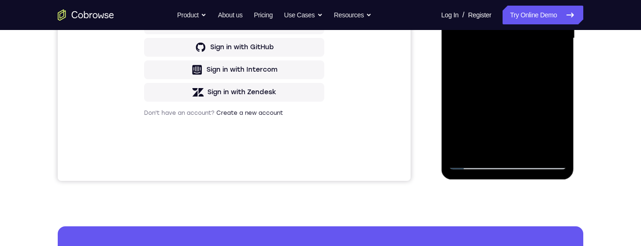
click at [555, 63] on div at bounding box center [507, 38] width 118 height 263
click at [475, 167] on div at bounding box center [507, 38] width 118 height 263
click at [477, 162] on div at bounding box center [507, 38] width 118 height 263
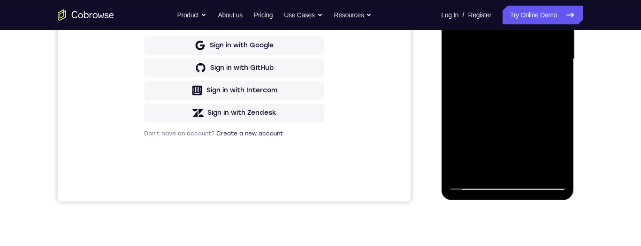
scroll to position [236, 0]
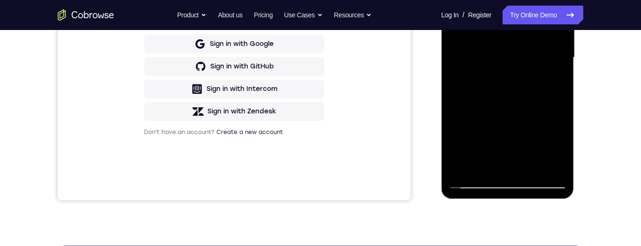
click at [521, 123] on div at bounding box center [507, 57] width 118 height 263
click at [495, 164] on div at bounding box center [507, 57] width 118 height 263
click at [555, 79] on div at bounding box center [507, 57] width 118 height 263
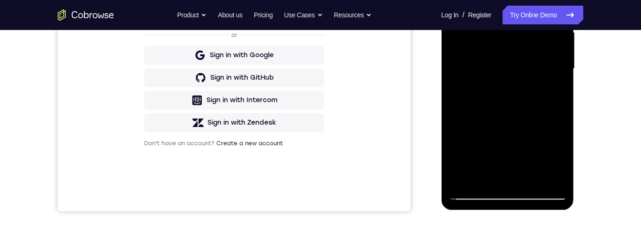
click at [481, 190] on div at bounding box center [507, 69] width 118 height 263
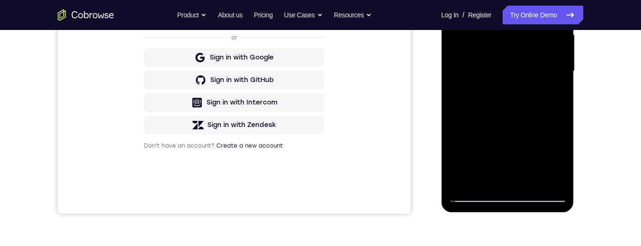
click at [479, 200] on div at bounding box center [507, 71] width 118 height 263
click at [535, 73] on div at bounding box center [507, 71] width 118 height 263
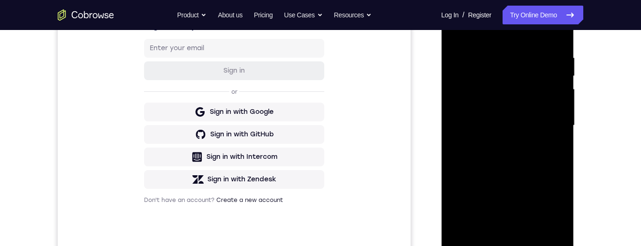
scroll to position [152, 0]
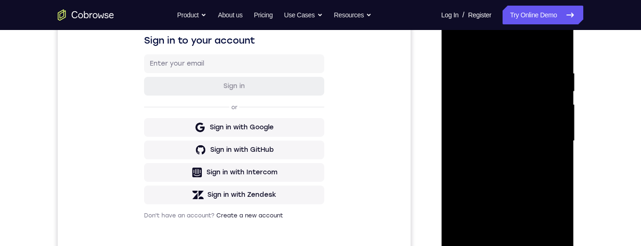
click at [500, 144] on div at bounding box center [507, 141] width 118 height 263
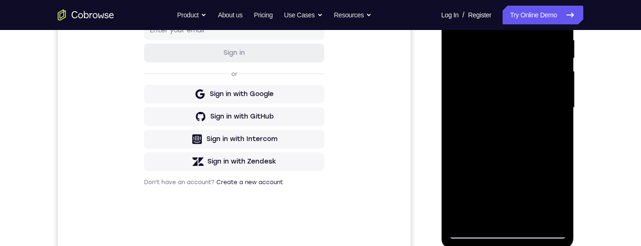
scroll to position [185, 0]
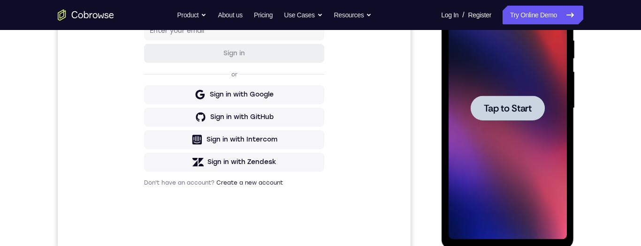
click at [521, 113] on span "Tap to Start" at bounding box center [507, 108] width 48 height 9
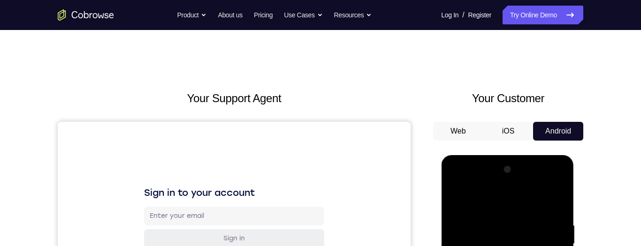
scroll to position [191, 0]
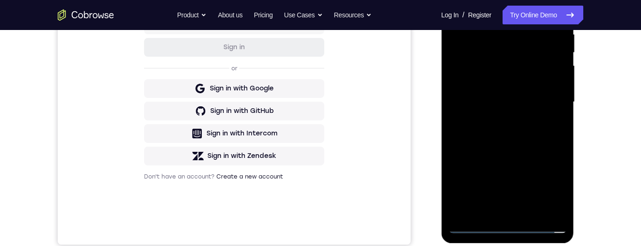
click at [503, 228] on div at bounding box center [507, 102] width 118 height 263
click at [548, 186] on div at bounding box center [507, 102] width 118 height 263
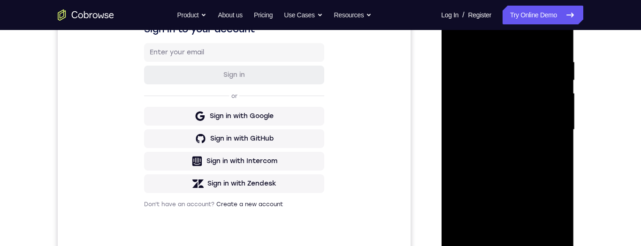
scroll to position [146, 0]
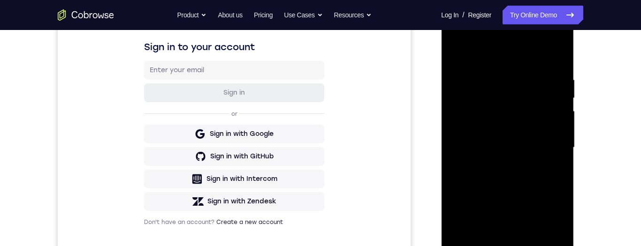
click at [514, 56] on div at bounding box center [507, 147] width 118 height 263
click at [549, 148] on div at bounding box center [507, 147] width 118 height 263
click at [500, 164] on div at bounding box center [507, 147] width 118 height 263
click at [516, 139] on div at bounding box center [507, 147] width 118 height 263
click at [529, 133] on div at bounding box center [507, 147] width 118 height 263
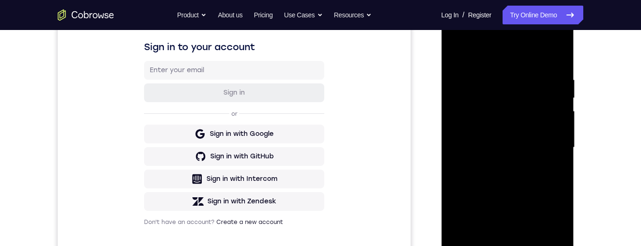
click at [522, 155] on div at bounding box center [507, 147] width 118 height 263
click at [530, 146] on div at bounding box center [507, 147] width 118 height 263
click at [532, 172] on div at bounding box center [507, 147] width 118 height 263
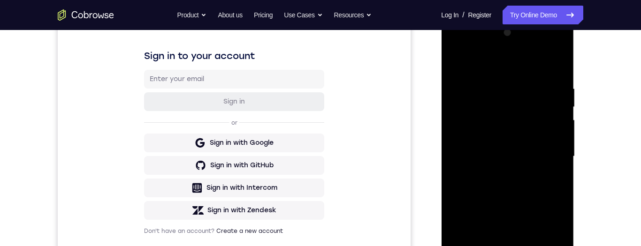
scroll to position [138, 0]
click at [528, 187] on div at bounding box center [507, 155] width 118 height 263
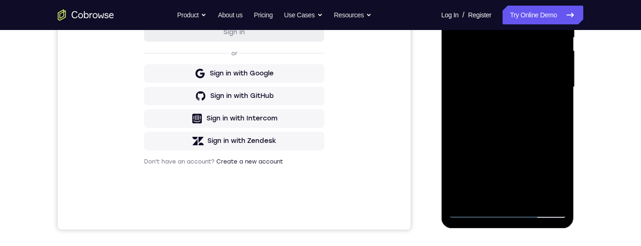
scroll to position [200, 0]
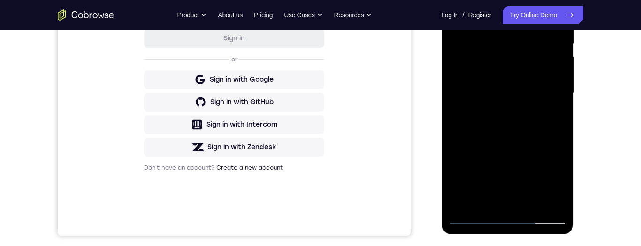
click at [537, 132] on div at bounding box center [507, 93] width 118 height 263
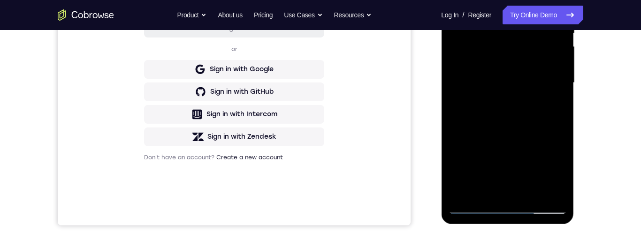
click at [537, 193] on div at bounding box center [507, 83] width 118 height 263
click at [524, 132] on div at bounding box center [507, 83] width 118 height 263
click at [519, 175] on div at bounding box center [507, 83] width 118 height 263
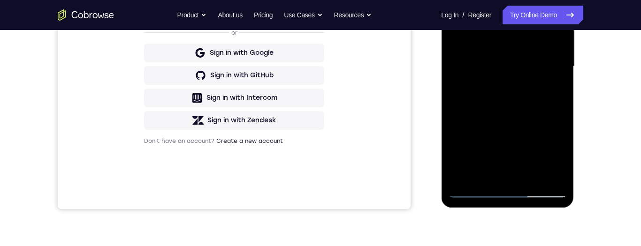
scroll to position [231, 0]
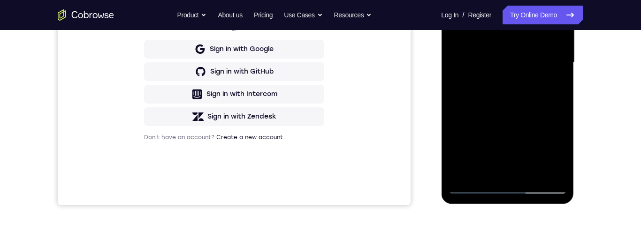
click at [494, 69] on div at bounding box center [507, 63] width 118 height 263
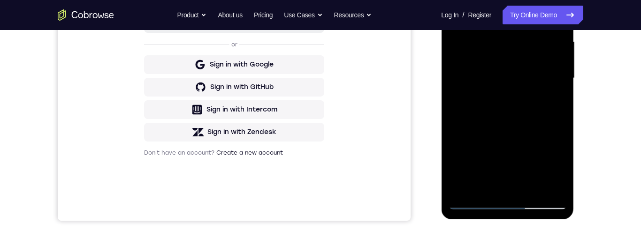
scroll to position [210, 0]
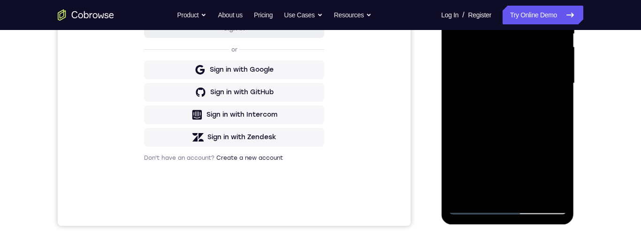
click at [509, 130] on div at bounding box center [507, 83] width 118 height 263
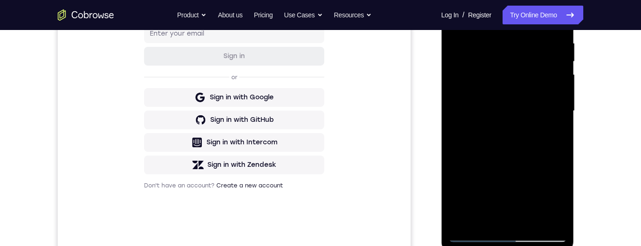
scroll to position [221, 0]
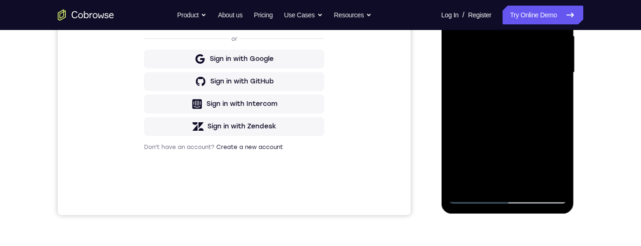
click at [537, 182] on div at bounding box center [507, 72] width 118 height 263
click at [518, 161] on div at bounding box center [507, 72] width 118 height 263
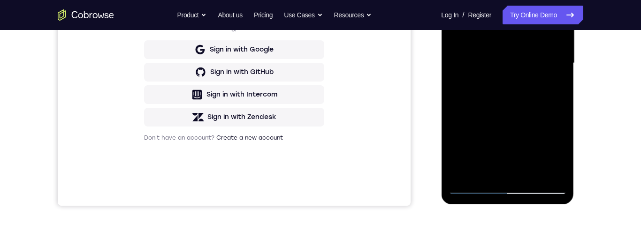
scroll to position [193, 0]
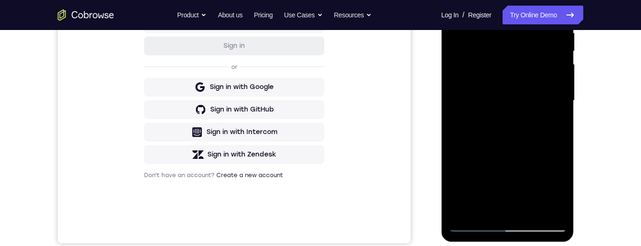
click at [487, 73] on div at bounding box center [507, 101] width 118 height 263
click at [506, 71] on div at bounding box center [507, 100] width 118 height 263
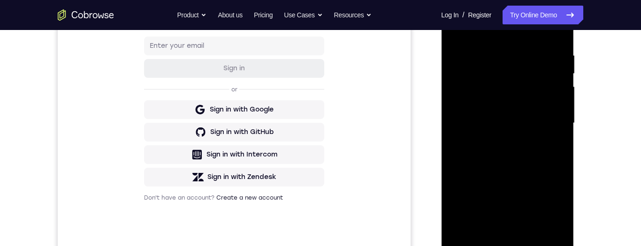
click at [552, 148] on div at bounding box center [507, 123] width 118 height 263
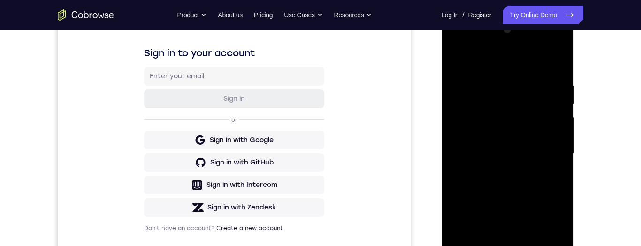
click at [509, 90] on div at bounding box center [507, 154] width 118 height 263
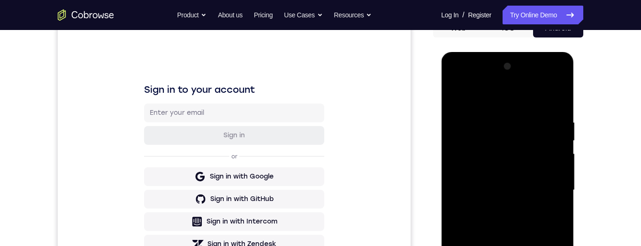
click at [535, 188] on div at bounding box center [507, 190] width 118 height 263
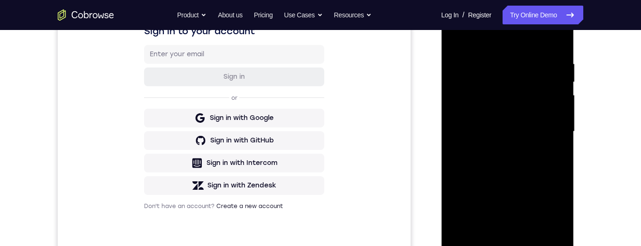
scroll to position [228, 0]
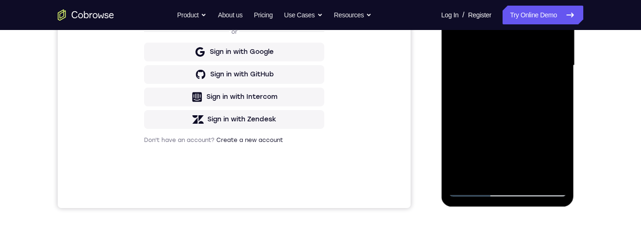
click at [485, 173] on div at bounding box center [507, 65] width 118 height 263
click at [531, 121] on div at bounding box center [507, 65] width 118 height 263
click at [550, 81] on div at bounding box center [507, 65] width 118 height 263
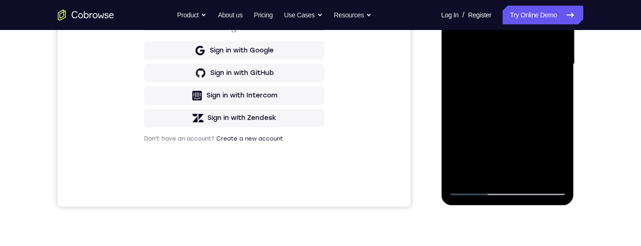
click at [470, 194] on div at bounding box center [507, 64] width 118 height 263
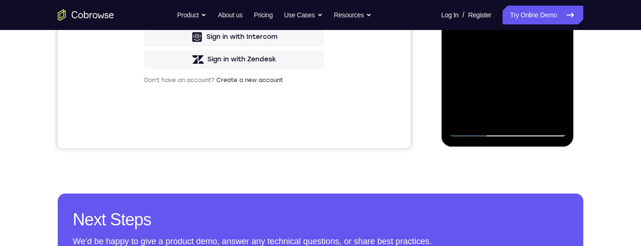
scroll to position [288, 0]
click at [473, 134] on div at bounding box center [507, 5] width 118 height 263
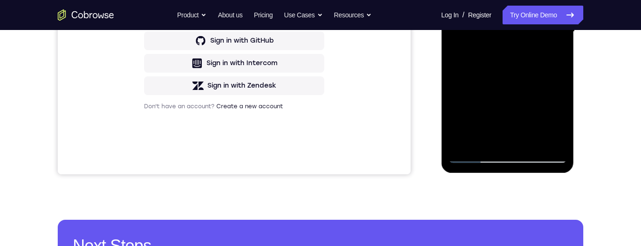
click at [529, 98] on div at bounding box center [507, 32] width 118 height 263
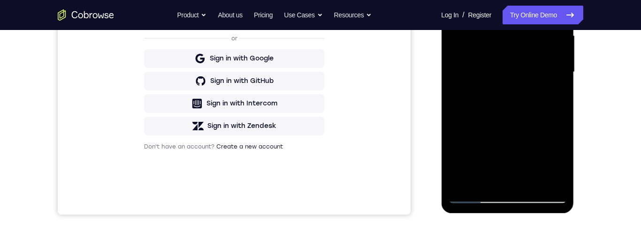
scroll to position [222, 0]
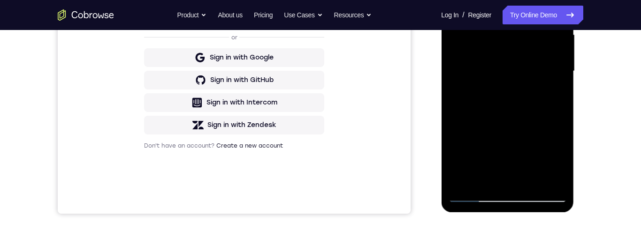
click at [483, 126] on div at bounding box center [507, 71] width 118 height 263
click at [501, 128] on div at bounding box center [507, 71] width 118 height 263
click at [550, 94] on div at bounding box center [507, 71] width 118 height 263
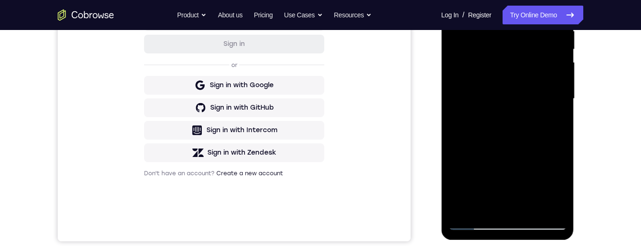
click at [488, 73] on div at bounding box center [507, 99] width 118 height 263
click at [505, 156] on div at bounding box center [507, 99] width 118 height 263
click at [550, 122] on div at bounding box center [507, 99] width 118 height 263
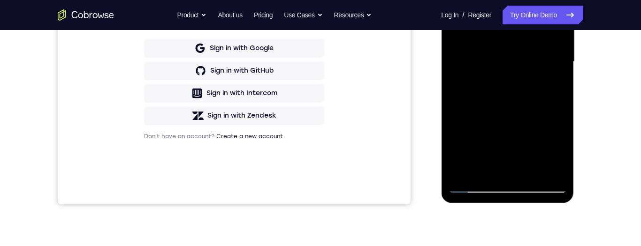
click at [475, 186] on div at bounding box center [507, 62] width 118 height 263
click at [474, 189] on div at bounding box center [507, 62] width 118 height 263
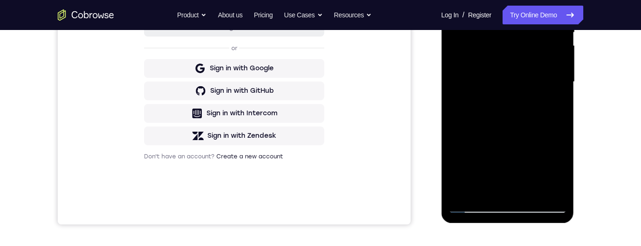
click at [522, 136] on div at bounding box center [507, 82] width 118 height 263
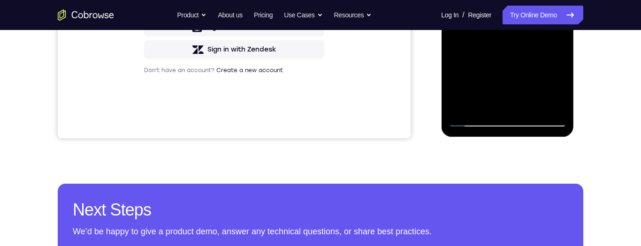
scroll to position [302, 0]
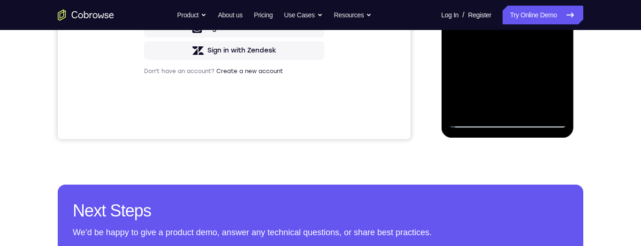
scroll to position [244, 0]
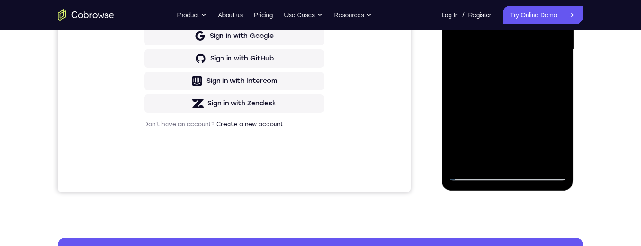
click at [554, 73] on div at bounding box center [507, 49] width 118 height 263
click at [473, 178] on div at bounding box center [507, 49] width 118 height 263
click at [478, 177] on div at bounding box center [507, 49] width 118 height 263
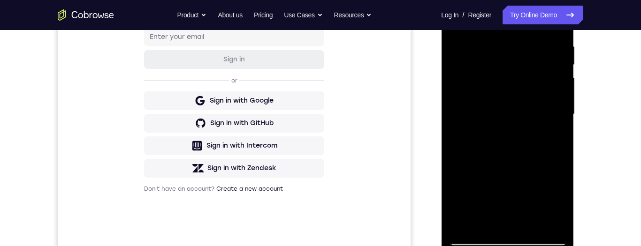
scroll to position [199, 0]
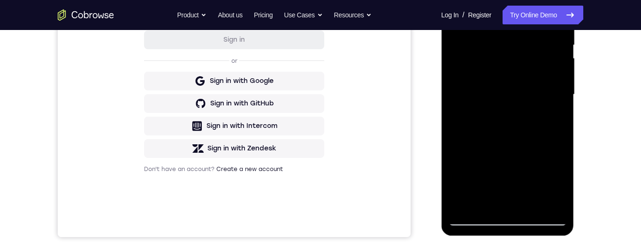
click at [474, 219] on div at bounding box center [507, 94] width 118 height 263
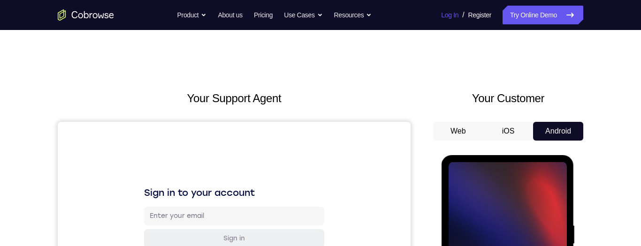
scroll to position [129, 0]
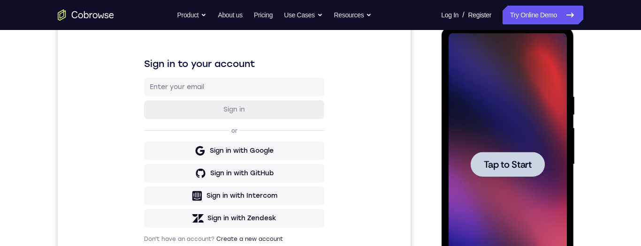
click at [527, 163] on span "Tap to Start" at bounding box center [507, 164] width 48 height 9
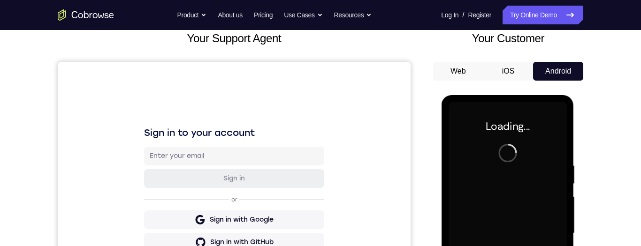
scroll to position [245, 0]
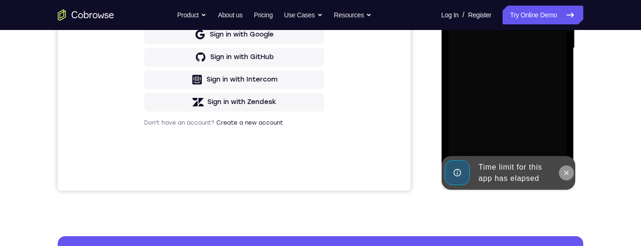
click at [565, 167] on button at bounding box center [565, 173] width 15 height 15
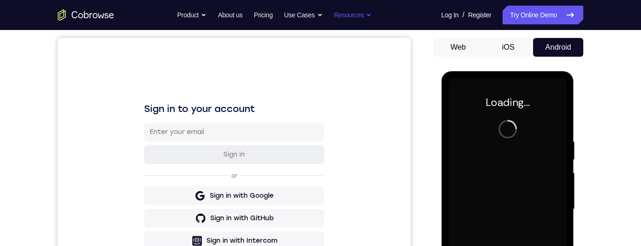
scroll to position [0, 0]
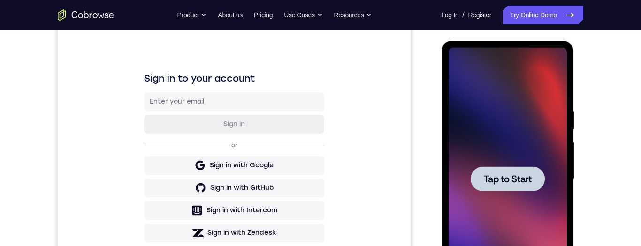
click at [514, 177] on div at bounding box center [507, 179] width 118 height 263
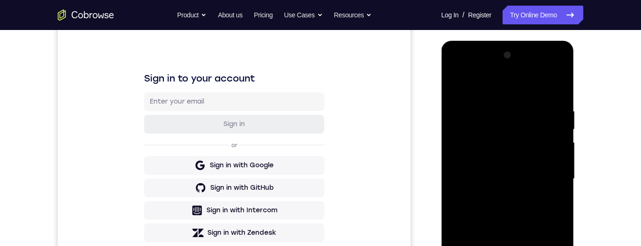
scroll to position [176, 0]
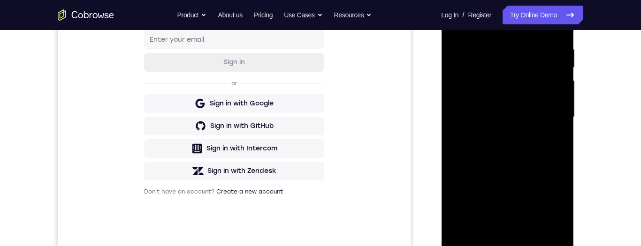
click at [512, 243] on div at bounding box center [507, 117] width 118 height 263
click at [509, 236] on div at bounding box center [507, 117] width 118 height 263
click at [551, 204] on div at bounding box center [507, 117] width 118 height 263
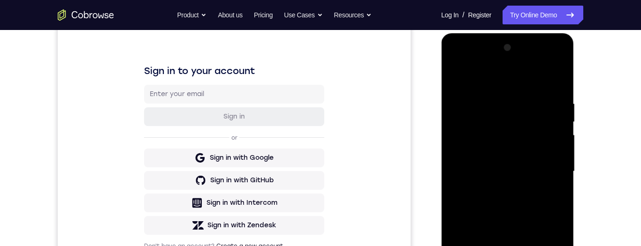
scroll to position [104, 0]
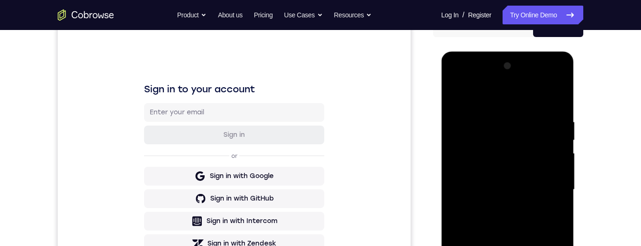
click at [514, 96] on div at bounding box center [507, 190] width 118 height 263
click at [548, 185] on div at bounding box center [507, 190] width 118 height 263
click at [503, 209] on div at bounding box center [507, 190] width 118 height 263
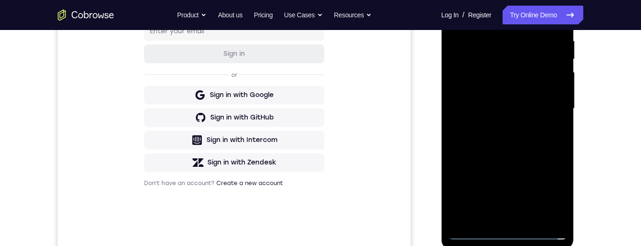
click at [529, 124] on div at bounding box center [507, 108] width 118 height 263
click at [496, 66] on div at bounding box center [507, 108] width 118 height 263
click at [514, 108] on div at bounding box center [507, 108] width 118 height 263
click at [537, 144] on div at bounding box center [507, 108] width 118 height 263
click at [604, 117] on div "Your Support Agent Your Customer Web iOS Android Next Steps We’d be happy to gi…" at bounding box center [320, 154] width 600 height 619
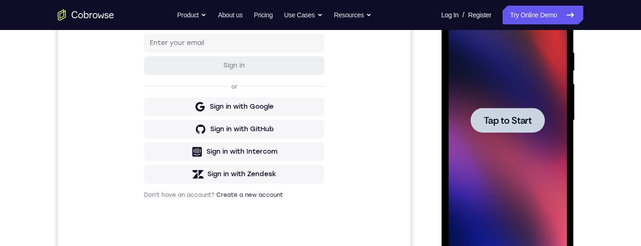
scroll to position [195, 0]
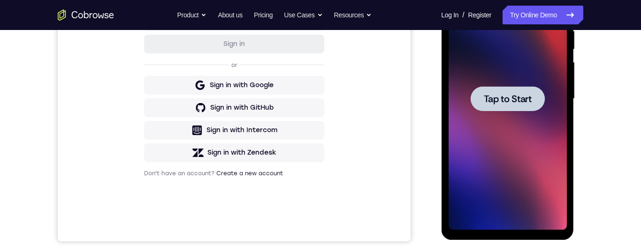
click at [507, 104] on span "Tap to Start" at bounding box center [507, 98] width 48 height 9
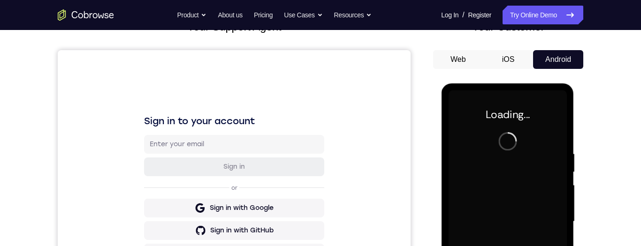
scroll to position [0, 0]
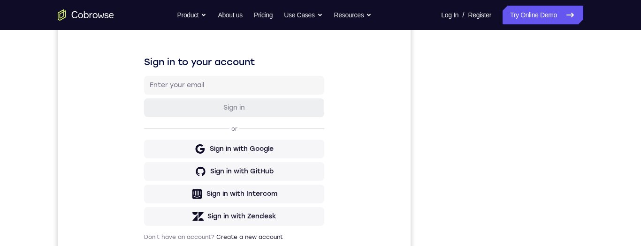
scroll to position [136, 0]
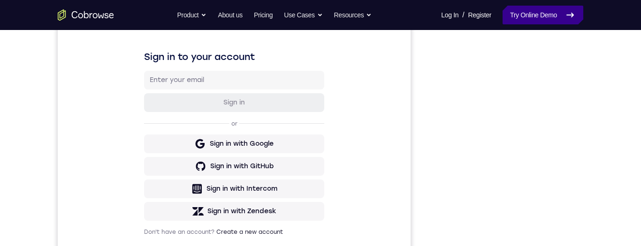
click at [538, 11] on link "Try Online Demo" at bounding box center [542, 15] width 81 height 19
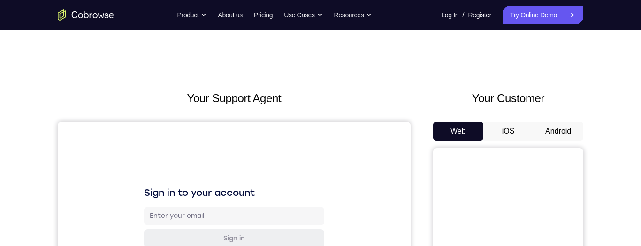
click at [561, 129] on button "Android" at bounding box center [558, 131] width 50 height 19
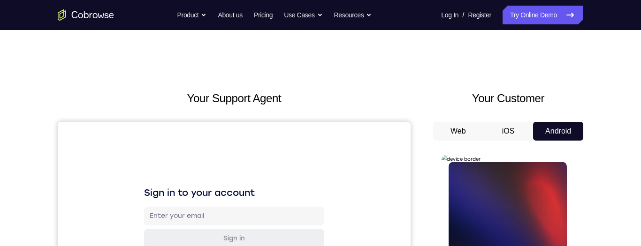
scroll to position [128, 0]
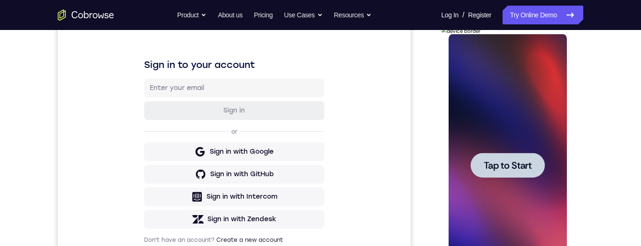
click at [531, 158] on div at bounding box center [507, 165] width 74 height 25
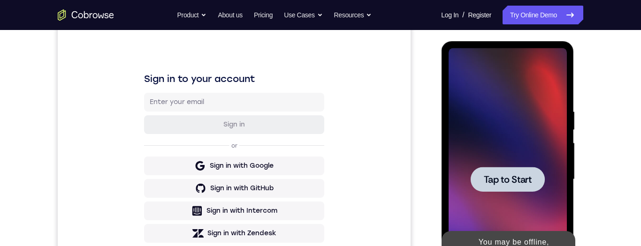
scroll to position [139, 0]
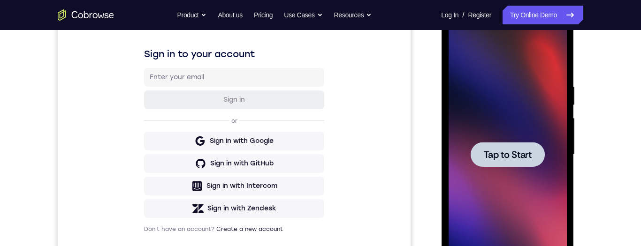
click at [533, 154] on div at bounding box center [507, 154] width 74 height 25
click at [527, 162] on div at bounding box center [507, 154] width 74 height 25
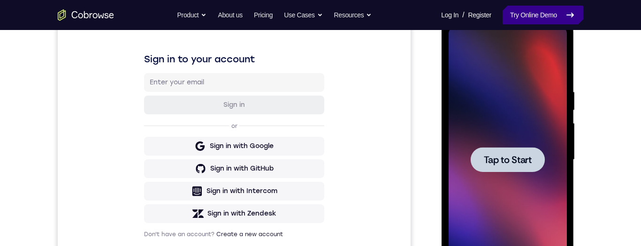
click at [516, 13] on link "Try Online Demo" at bounding box center [542, 15] width 81 height 19
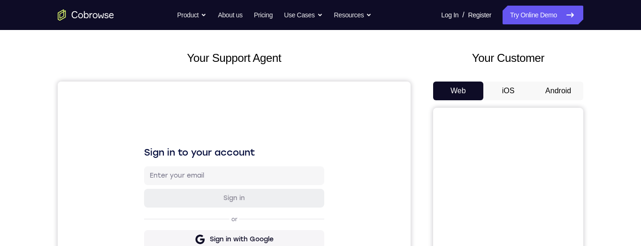
click at [338, 193] on div "Sign in to your account Sign in or Sign in with Google Sign in with GitHub Sign…" at bounding box center [234, 239] width 353 height 314
click at [564, 89] on button "Android" at bounding box center [558, 91] width 50 height 19
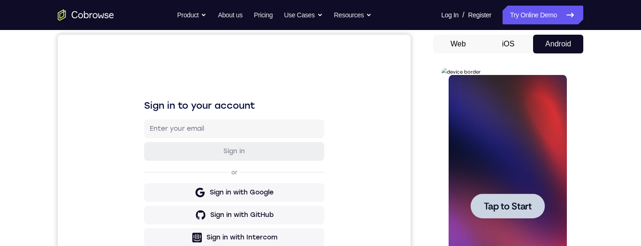
click at [533, 200] on div at bounding box center [507, 206] width 74 height 25
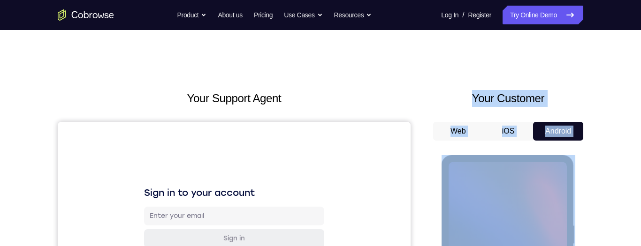
drag, startPoint x: 603, startPoint y: 174, endPoint x: 576, endPoint y: 89, distance: 89.9
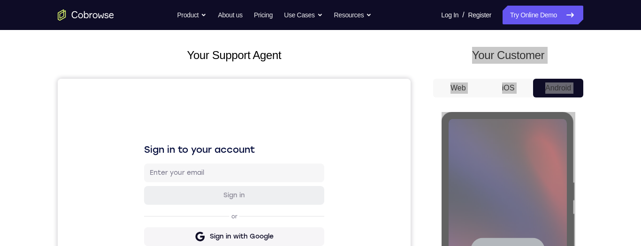
click at [537, 209] on div at bounding box center [507, 250] width 118 height 263
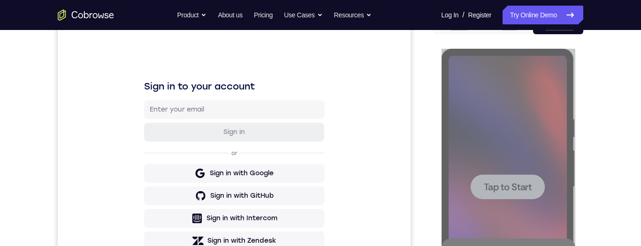
click at [542, 207] on div at bounding box center [507, 187] width 118 height 263
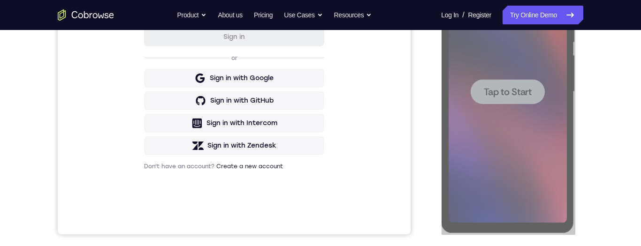
click at [539, 186] on div at bounding box center [507, 92] width 118 height 263
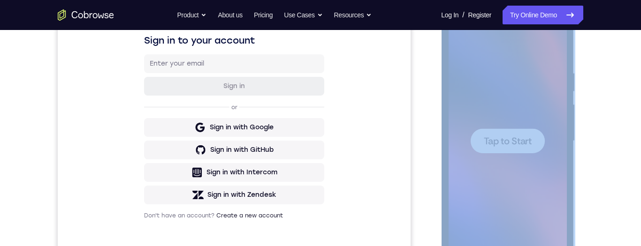
click at [614, 192] on div "Your Support Agent Your Customer Web iOS Android Next Steps We’d be happy to gi…" at bounding box center [320, 187] width 600 height 619
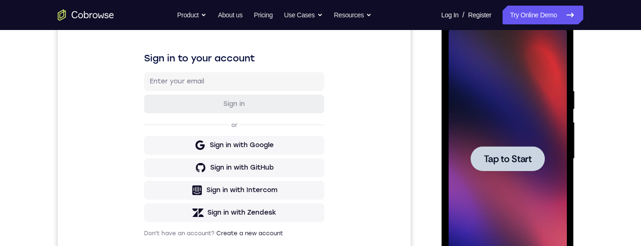
click at [525, 154] on span "Tap to Start" at bounding box center [507, 158] width 48 height 9
click at [514, 161] on span "Tap to Start" at bounding box center [507, 158] width 48 height 9
click at [515, 159] on span "Tap to Start" at bounding box center [507, 158] width 48 height 9
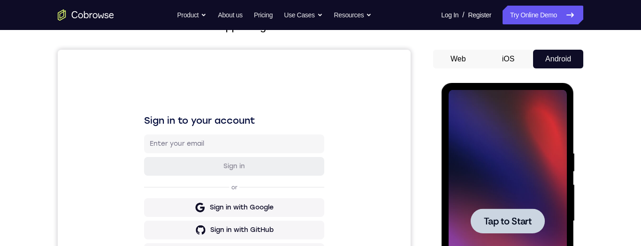
click at [509, 219] on span "Tap to Start" at bounding box center [507, 221] width 48 height 9
click at [501, 217] on span "Tap to Start" at bounding box center [507, 221] width 48 height 9
click at [498, 217] on span "Tap to Start" at bounding box center [507, 221] width 48 height 9
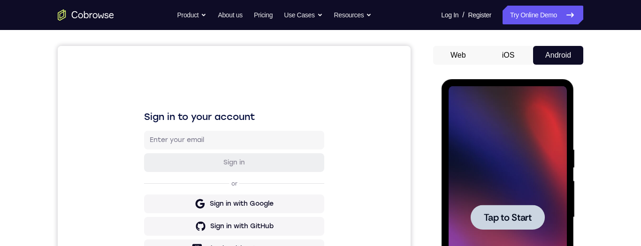
click at [497, 216] on span "Tap to Start" at bounding box center [507, 217] width 48 height 9
click at [552, 14] on link "Try Online Demo" at bounding box center [542, 15] width 81 height 19
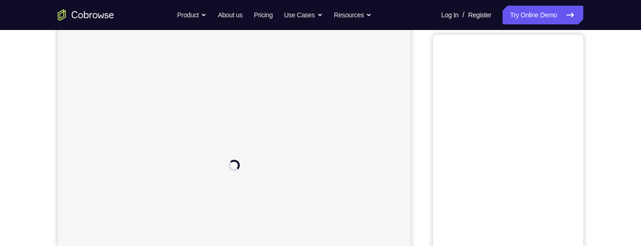
scroll to position [114, 0]
click at [556, 27] on button "Android" at bounding box center [558, 17] width 50 height 19
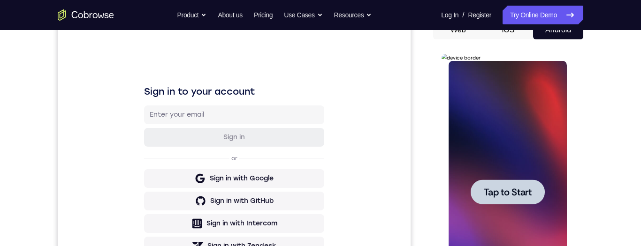
scroll to position [0, 0]
click at [502, 184] on div at bounding box center [507, 192] width 74 height 25
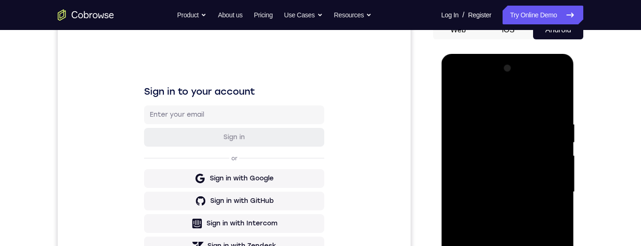
click at [510, 246] on div at bounding box center [507, 192] width 118 height 263
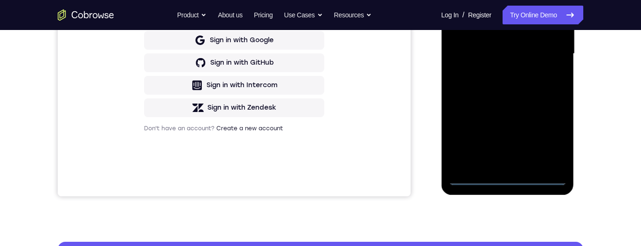
click at [559, 139] on div at bounding box center [507, 54] width 118 height 263
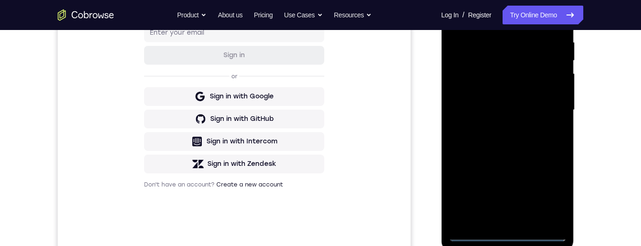
scroll to position [169, 0]
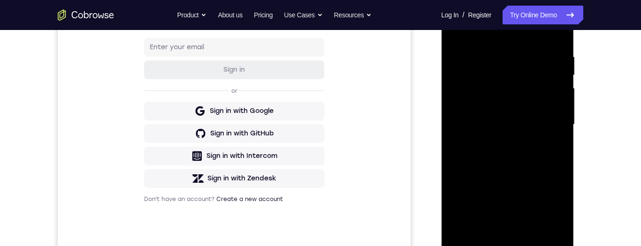
click at [551, 215] on div at bounding box center [507, 124] width 118 height 263
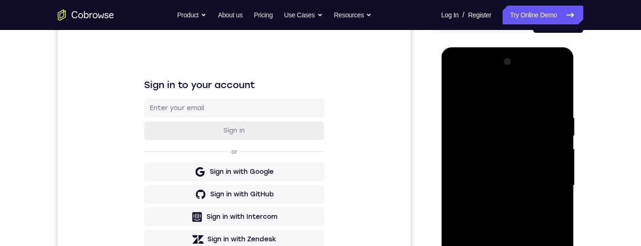
scroll to position [159, 0]
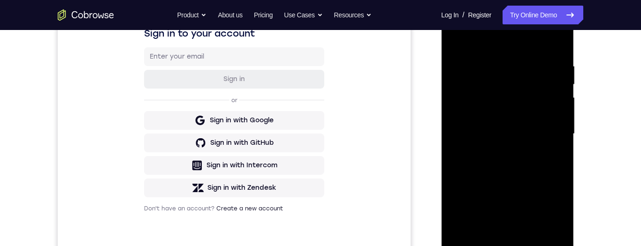
click at [506, 47] on div at bounding box center [507, 134] width 118 height 263
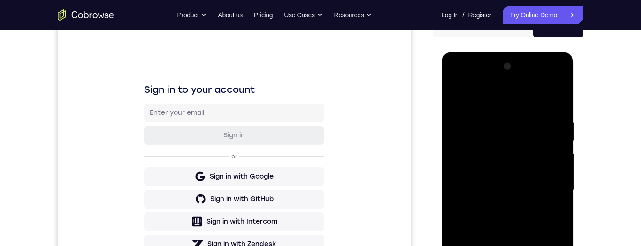
click at [552, 189] on div at bounding box center [507, 190] width 118 height 263
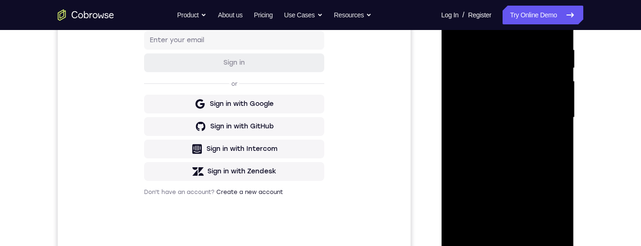
click at [498, 234] on div at bounding box center [507, 117] width 118 height 263
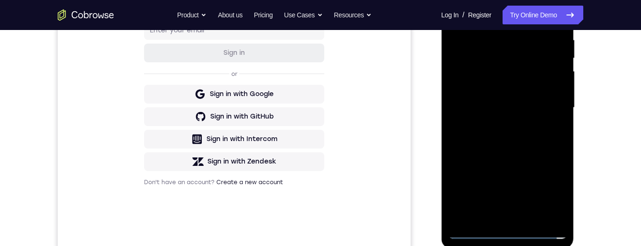
click at [500, 218] on div at bounding box center [507, 108] width 118 height 263
click at [532, 106] on div at bounding box center [507, 108] width 118 height 263
click at [539, 84] on div at bounding box center [507, 108] width 118 height 263
click at [528, 108] on div at bounding box center [507, 108] width 118 height 263
click at [533, 138] on div at bounding box center [507, 108] width 118 height 263
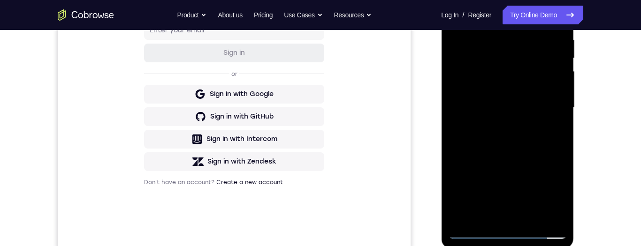
scroll to position [185, 0]
click at [533, 139] on div at bounding box center [507, 108] width 118 height 263
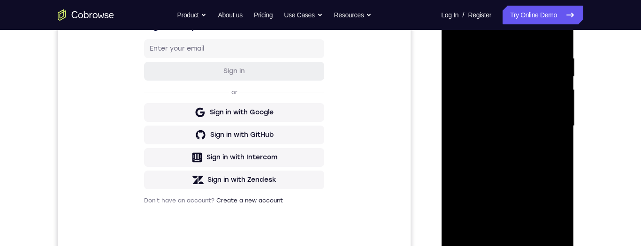
scroll to position [170, 0]
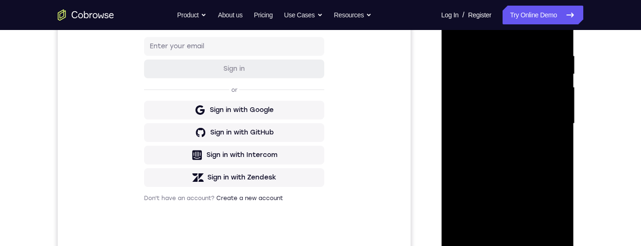
click at [547, 165] on div at bounding box center [507, 123] width 118 height 263
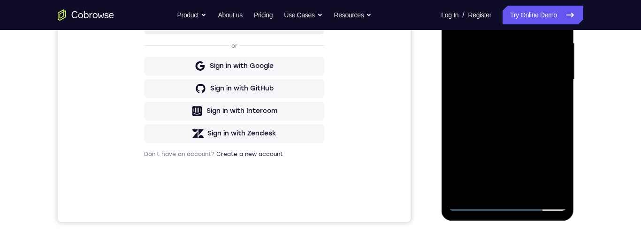
click at [537, 185] on div at bounding box center [507, 79] width 118 height 263
click at [530, 189] on div at bounding box center [507, 79] width 118 height 263
click at [528, 132] on div at bounding box center [507, 79] width 118 height 263
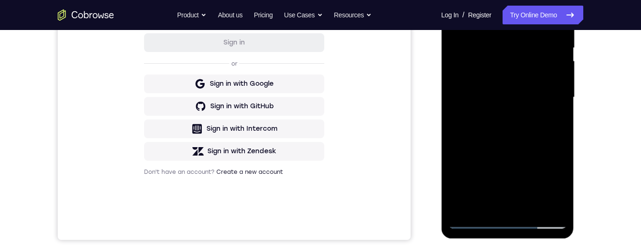
click at [540, 127] on div at bounding box center [507, 97] width 118 height 263
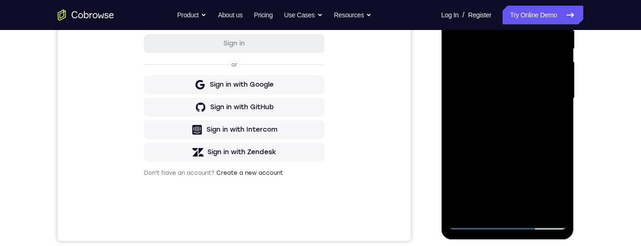
click at [498, 200] on div at bounding box center [507, 98] width 118 height 263
click at [556, 121] on div at bounding box center [507, 98] width 118 height 263
click at [557, 121] on div at bounding box center [507, 98] width 118 height 263
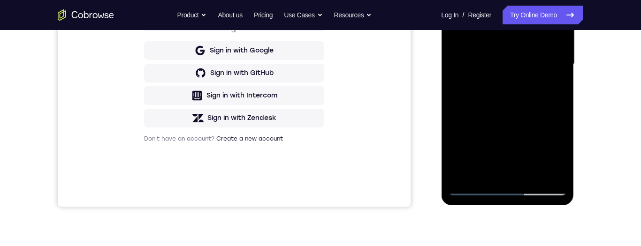
scroll to position [230, 0]
click at [476, 185] on div at bounding box center [507, 63] width 118 height 263
click at [474, 192] on div at bounding box center [507, 63] width 118 height 263
click at [469, 190] on div at bounding box center [507, 63] width 118 height 263
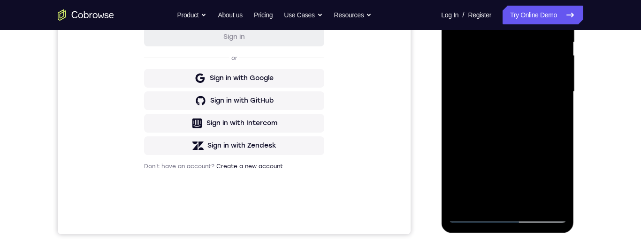
click at [538, 98] on div at bounding box center [507, 92] width 118 height 263
click at [493, 197] on div at bounding box center [507, 92] width 118 height 263
click at [562, 184] on div at bounding box center [507, 92] width 118 height 263
click at [573, 176] on div at bounding box center [508, 94] width 134 height 281
click at [560, 180] on div at bounding box center [507, 92] width 118 height 263
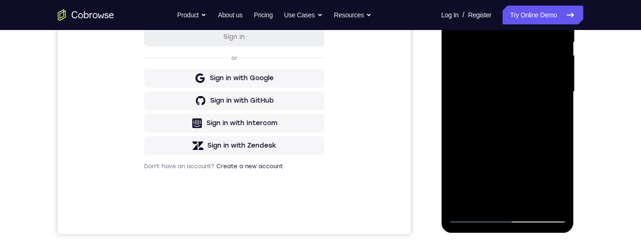
click at [552, 114] on div at bounding box center [507, 92] width 118 height 263
click at [473, 217] on div at bounding box center [507, 92] width 118 height 263
click at [476, 216] on div at bounding box center [507, 92] width 118 height 263
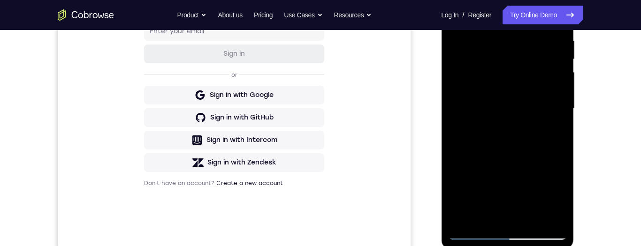
click at [537, 133] on div at bounding box center [507, 108] width 118 height 263
click at [521, 209] on div at bounding box center [507, 108] width 118 height 263
click at [487, 209] on div at bounding box center [507, 108] width 118 height 263
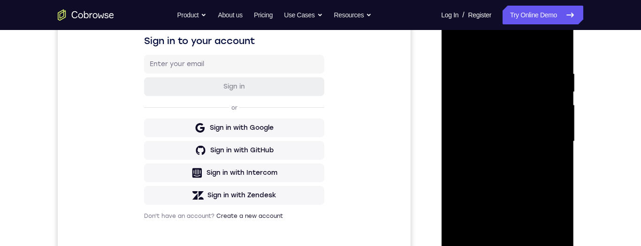
scroll to position [200, 0]
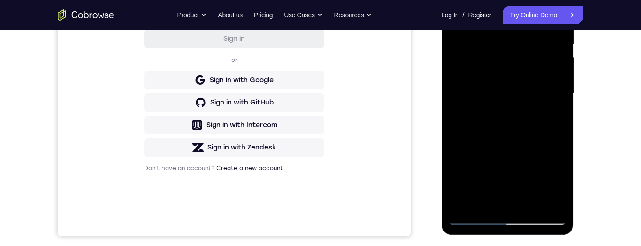
click at [478, 217] on div at bounding box center [507, 93] width 118 height 263
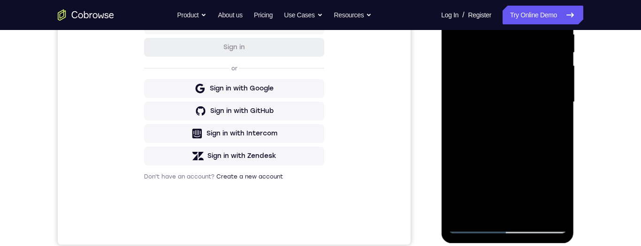
click at [503, 204] on div at bounding box center [507, 102] width 118 height 263
click at [557, 194] on div at bounding box center [507, 102] width 118 height 263
click at [553, 125] on div at bounding box center [507, 102] width 118 height 263
click at [472, 229] on div at bounding box center [507, 102] width 118 height 263
click at [469, 226] on div at bounding box center [507, 102] width 118 height 263
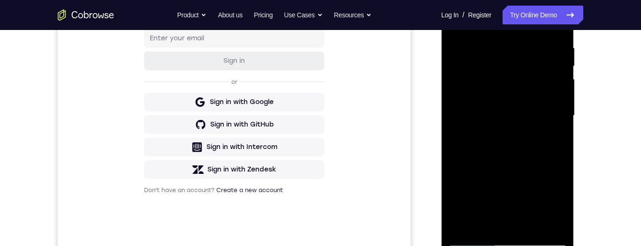
scroll to position [183, 0]
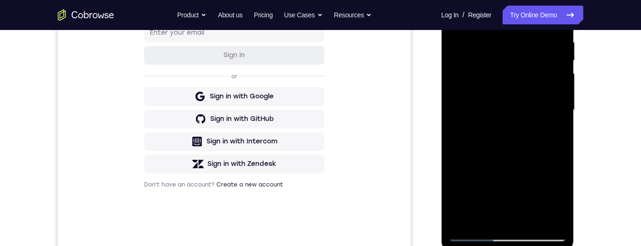
click at [530, 97] on div at bounding box center [507, 110] width 118 height 263
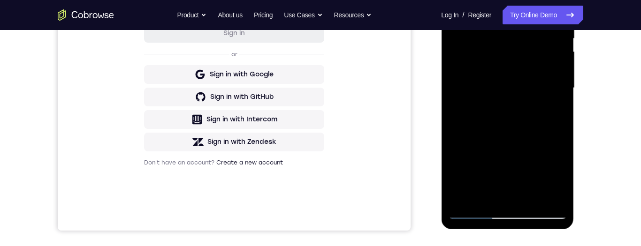
click at [497, 194] on div at bounding box center [507, 88] width 118 height 263
click at [554, 111] on div at bounding box center [507, 88] width 118 height 263
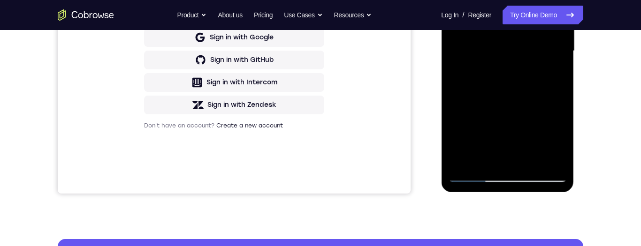
click at [476, 181] on div at bounding box center [507, 51] width 118 height 263
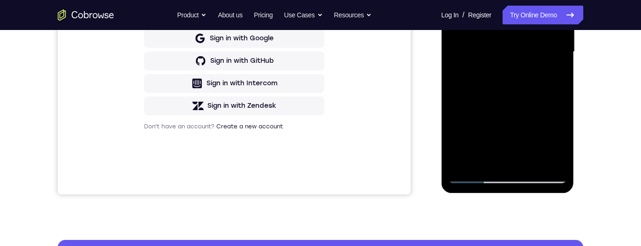
click at [474, 173] on div at bounding box center [507, 52] width 118 height 263
click at [476, 181] on div at bounding box center [507, 52] width 118 height 263
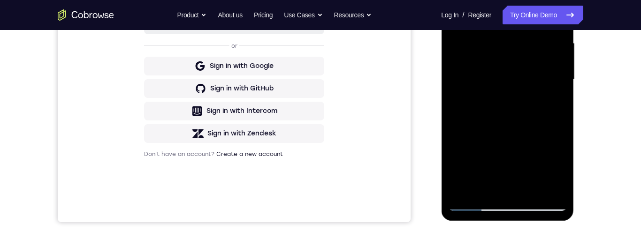
click at [537, 87] on div at bounding box center [507, 79] width 118 height 263
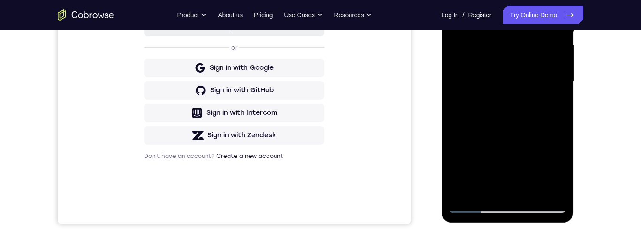
scroll to position [251, 0]
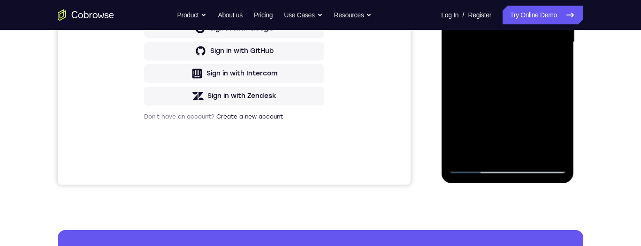
click at [506, 154] on div at bounding box center [507, 42] width 118 height 263
click at [486, 153] on div at bounding box center [507, 42] width 118 height 263
click at [493, 123] on div at bounding box center [507, 42] width 118 height 263
click at [555, 60] on div at bounding box center [507, 42] width 118 height 263
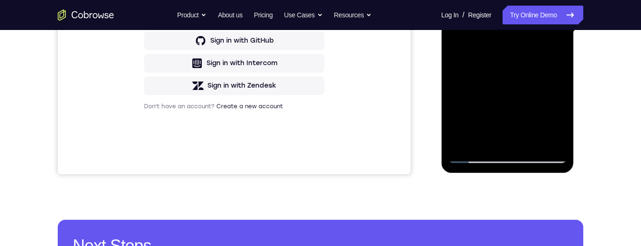
scroll to position [275, 0]
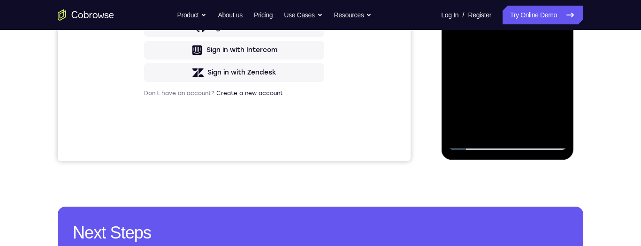
click at [479, 145] on div at bounding box center [507, 18] width 118 height 263
click at [480, 144] on div at bounding box center [507, 18] width 118 height 263
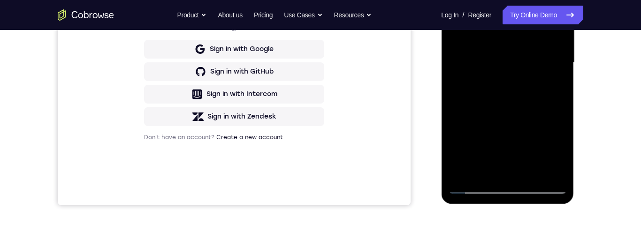
scroll to position [228, 0]
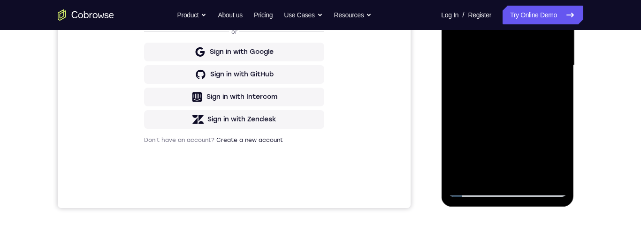
click at [517, 45] on div at bounding box center [507, 65] width 118 height 263
click at [499, 170] on div at bounding box center [507, 65] width 118 height 263
click at [551, 88] on div at bounding box center [507, 65] width 118 height 263
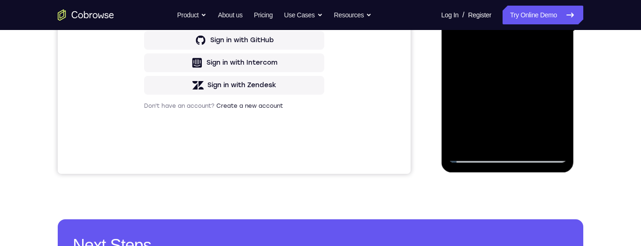
click at [481, 156] on div at bounding box center [507, 31] width 118 height 263
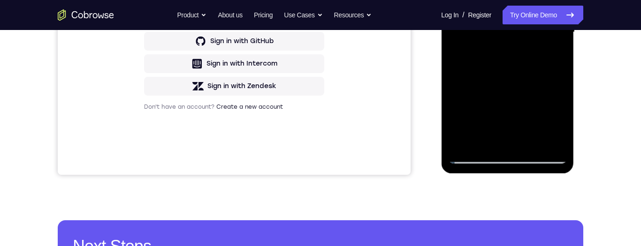
click at [473, 157] on div at bounding box center [507, 32] width 118 height 263
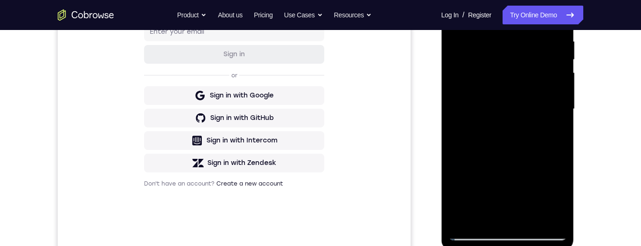
scroll to position [182, 0]
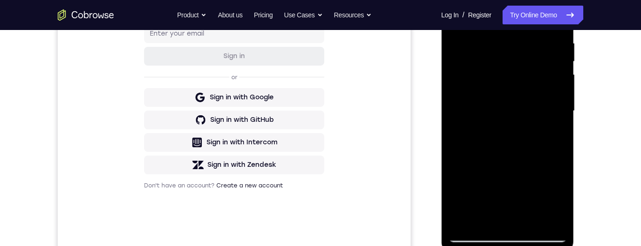
click at [528, 48] on div at bounding box center [507, 111] width 118 height 263
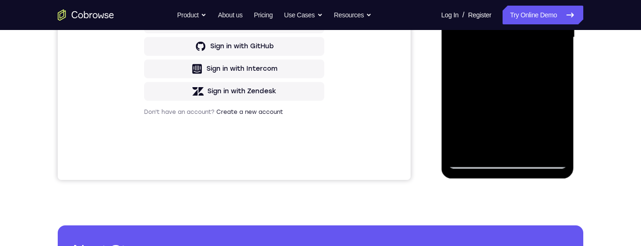
scroll to position [256, 0]
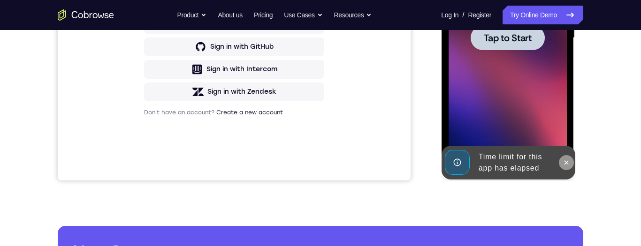
click at [567, 160] on icon at bounding box center [566, 163] width 8 height 8
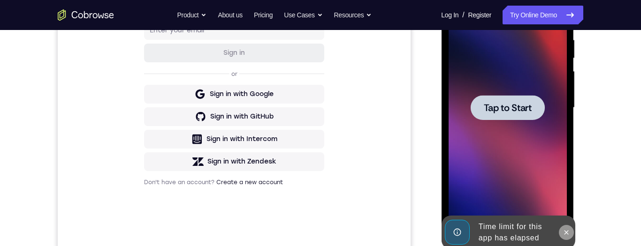
scroll to position [179, 0]
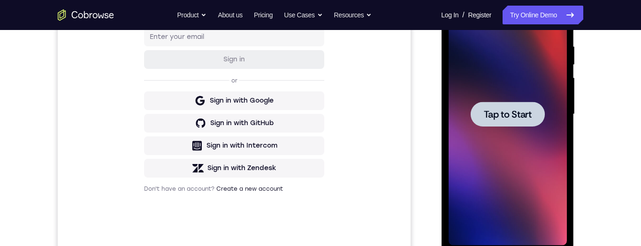
click at [525, 115] on span "Tap to Start" at bounding box center [507, 114] width 48 height 9
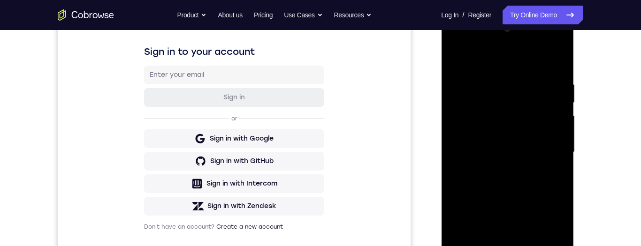
scroll to position [229, 0]
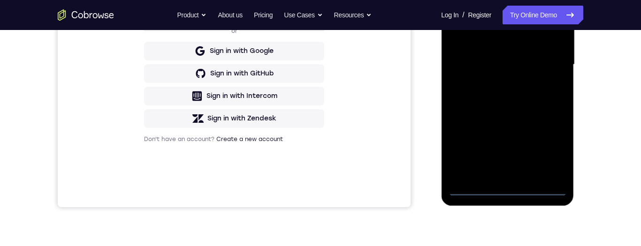
click at [504, 190] on div at bounding box center [507, 64] width 118 height 263
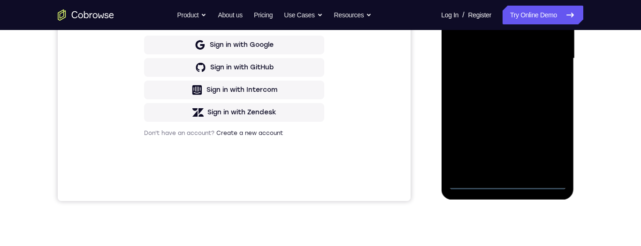
click at [544, 141] on div at bounding box center [507, 58] width 118 height 263
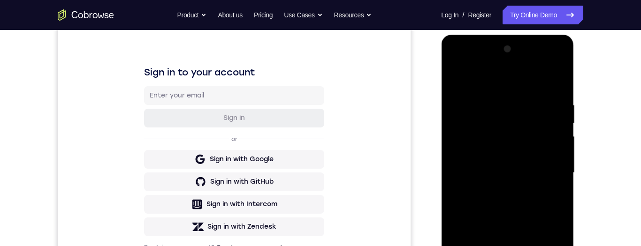
click at [515, 82] on div at bounding box center [507, 173] width 118 height 263
click at [538, 171] on div at bounding box center [507, 173] width 118 height 263
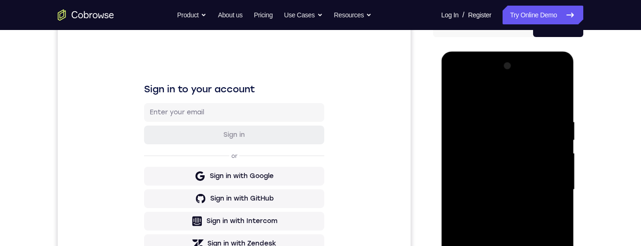
click at [496, 210] on div at bounding box center [507, 190] width 118 height 263
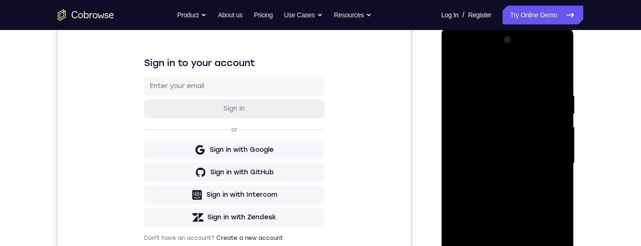
click at [538, 148] on div at bounding box center [507, 163] width 118 height 263
click at [519, 140] on div at bounding box center [507, 163] width 118 height 263
click at [537, 168] on div at bounding box center [507, 163] width 118 height 263
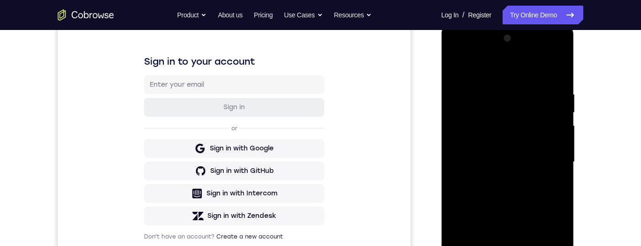
click at [537, 197] on div at bounding box center [507, 162] width 118 height 263
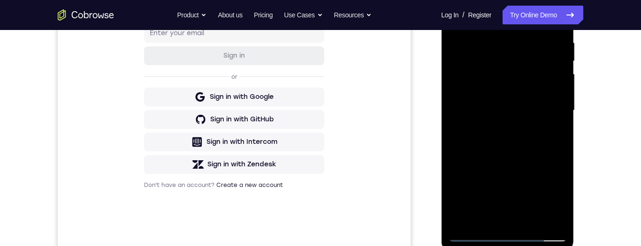
click at [541, 153] on div at bounding box center [507, 110] width 118 height 263
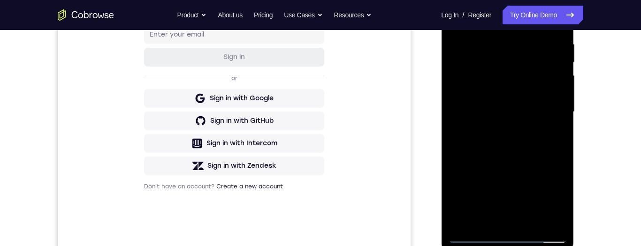
scroll to position [214, 0]
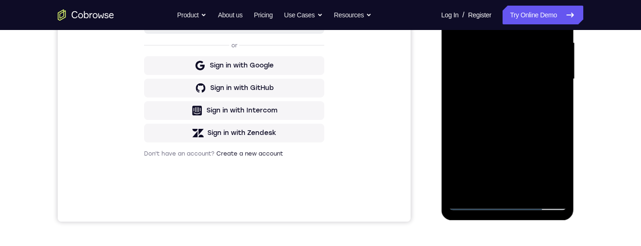
click at [534, 188] on div at bounding box center [507, 79] width 118 height 263
click at [522, 128] on div at bounding box center [507, 79] width 118 height 263
click at [529, 94] on div at bounding box center [507, 79] width 118 height 263
click at [496, 179] on div at bounding box center [507, 79] width 118 height 263
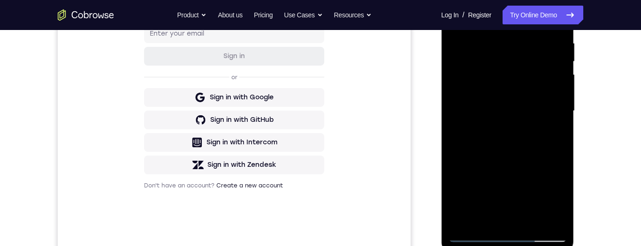
click at [555, 68] on div at bounding box center [507, 111] width 118 height 263
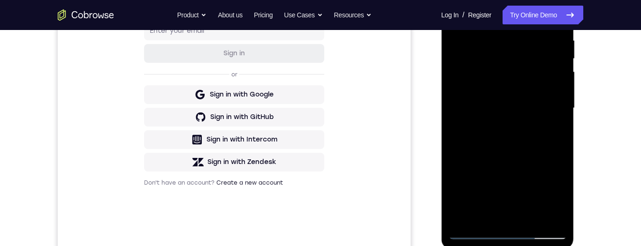
scroll to position [219, 0]
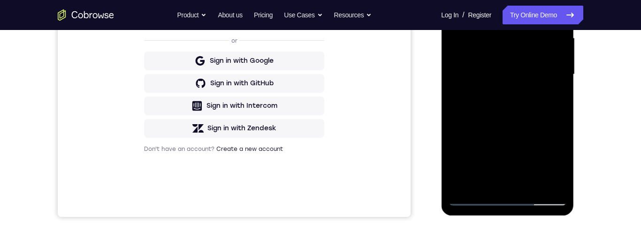
click at [509, 177] on div at bounding box center [507, 74] width 118 height 263
click at [555, 99] on div at bounding box center [507, 75] width 118 height 263
click at [470, 203] on div at bounding box center [507, 75] width 118 height 263
click at [472, 203] on div at bounding box center [507, 75] width 118 height 263
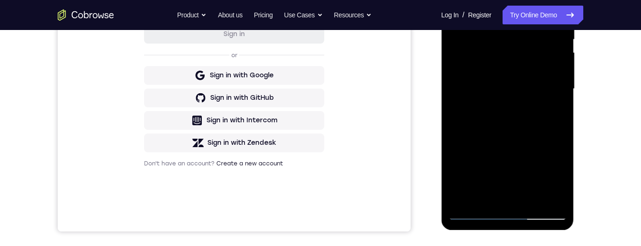
click at [538, 97] on div at bounding box center [507, 89] width 118 height 263
click at [501, 197] on div at bounding box center [507, 89] width 118 height 263
click at [552, 111] on div at bounding box center [507, 89] width 118 height 263
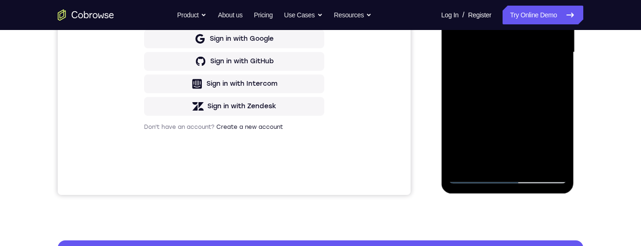
click at [478, 177] on div at bounding box center [507, 52] width 118 height 263
click at [468, 177] on div at bounding box center [507, 52] width 118 height 263
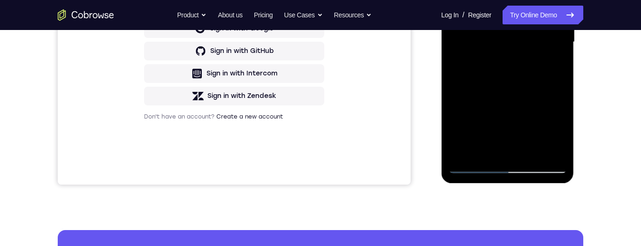
scroll to position [285, 0]
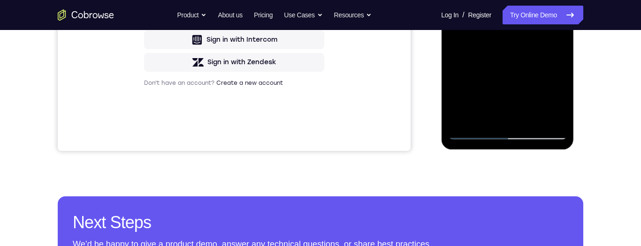
click at [476, 133] on div at bounding box center [507, 8] width 118 height 263
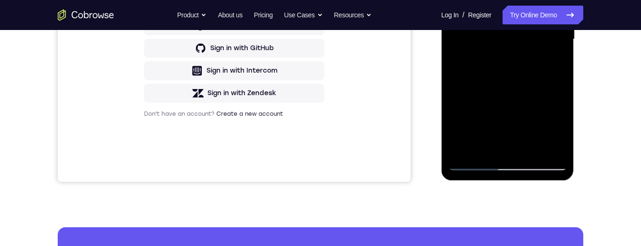
scroll to position [243, 0]
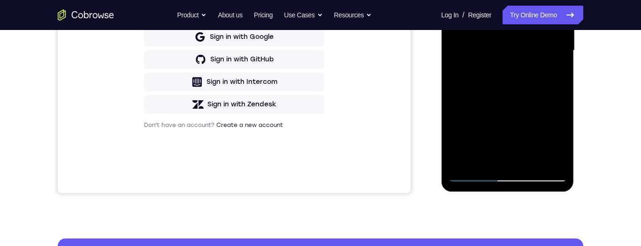
click at [480, 63] on div at bounding box center [507, 50] width 118 height 263
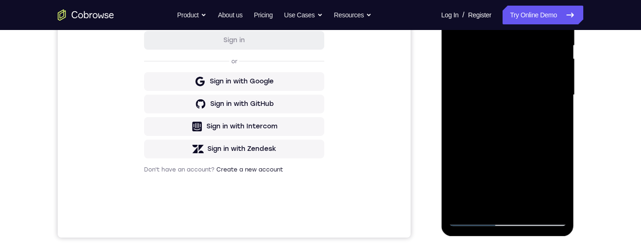
scroll to position [214, 0]
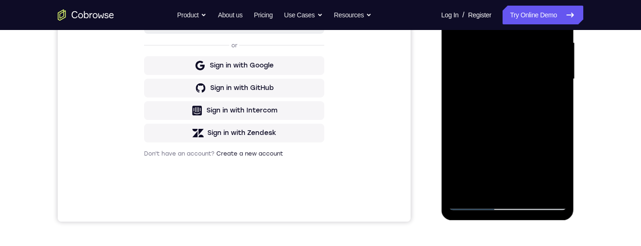
click at [541, 81] on div at bounding box center [507, 79] width 118 height 263
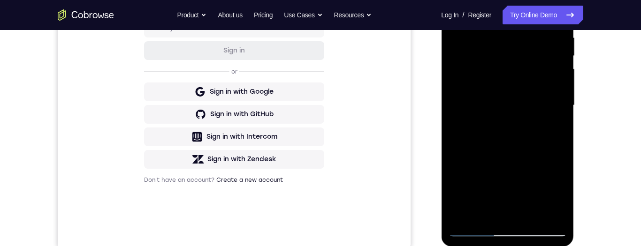
scroll to position [184, 0]
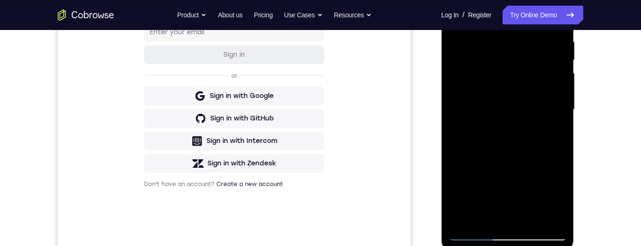
click at [553, 58] on div at bounding box center [507, 109] width 118 height 263
click at [550, 84] on div at bounding box center [507, 110] width 118 height 263
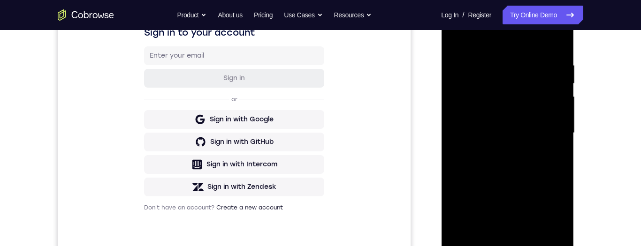
scroll to position [166, 0]
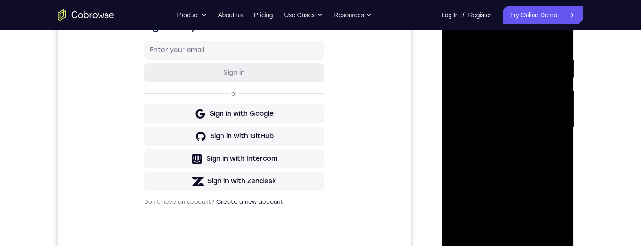
click at [547, 105] on div at bounding box center [507, 127] width 118 height 263
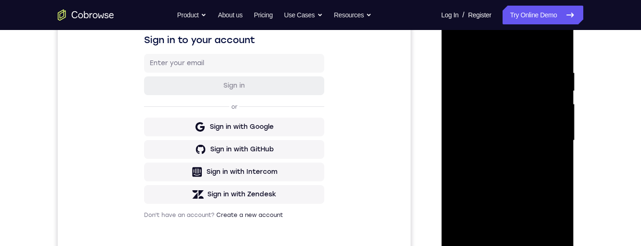
scroll to position [190, 0]
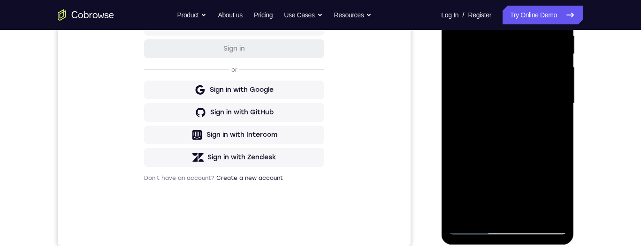
click at [547, 64] on div at bounding box center [507, 103] width 118 height 263
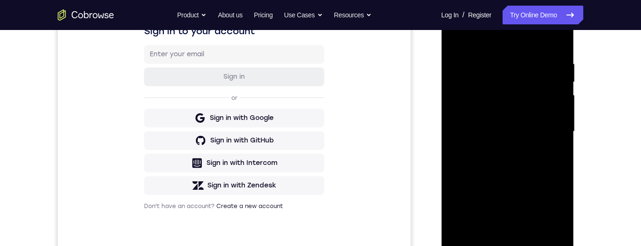
scroll to position [172, 0]
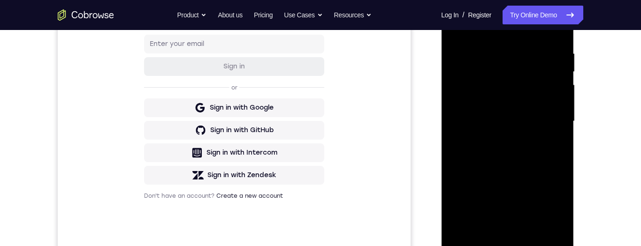
click at [551, 91] on div at bounding box center [507, 121] width 118 height 263
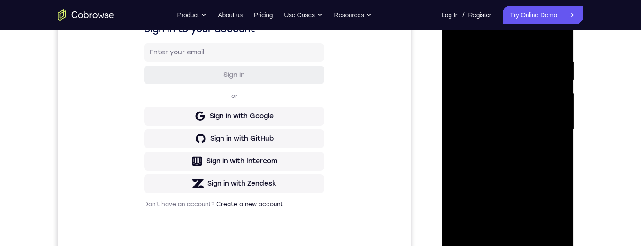
scroll to position [165, 0]
click at [548, 158] on div at bounding box center [507, 129] width 118 height 263
click at [554, 186] on div at bounding box center [507, 129] width 118 height 263
click at [552, 154] on div at bounding box center [507, 129] width 118 height 263
click at [532, 171] on div at bounding box center [507, 129] width 118 height 263
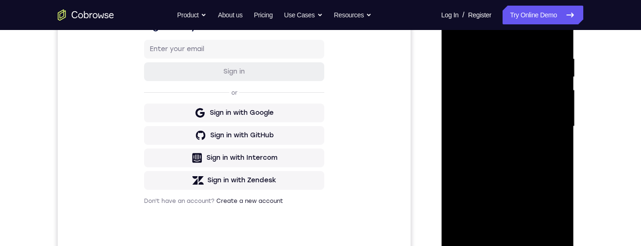
scroll to position [160, 0]
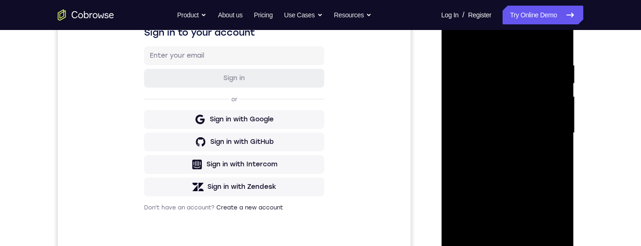
click at [545, 141] on div at bounding box center [507, 133] width 118 height 263
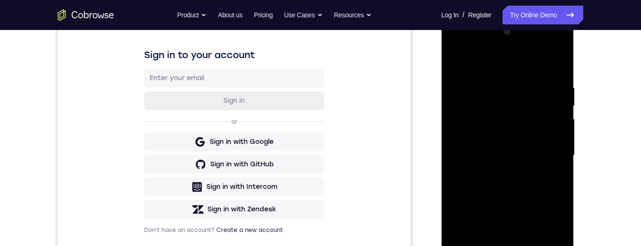
click at [627, 33] on div "Your Support Agent Your Customer Web iOS Android Next Steps We’d be happy to gi…" at bounding box center [320, 201] width 641 height 619
click at [627, 35] on div "Your Support Agent Your Customer Web iOS Android Next Steps We’d be happy to gi…" at bounding box center [320, 201] width 641 height 619
click at [628, 36] on div "Your Support Agent Your Customer Web iOS Android Next Steps We’d be happy to gi…" at bounding box center [320, 201] width 641 height 619
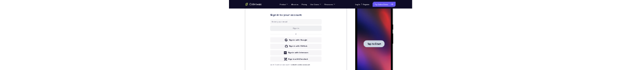
scroll to position [0, 0]
